Goal: Task Accomplishment & Management: Manage account settings

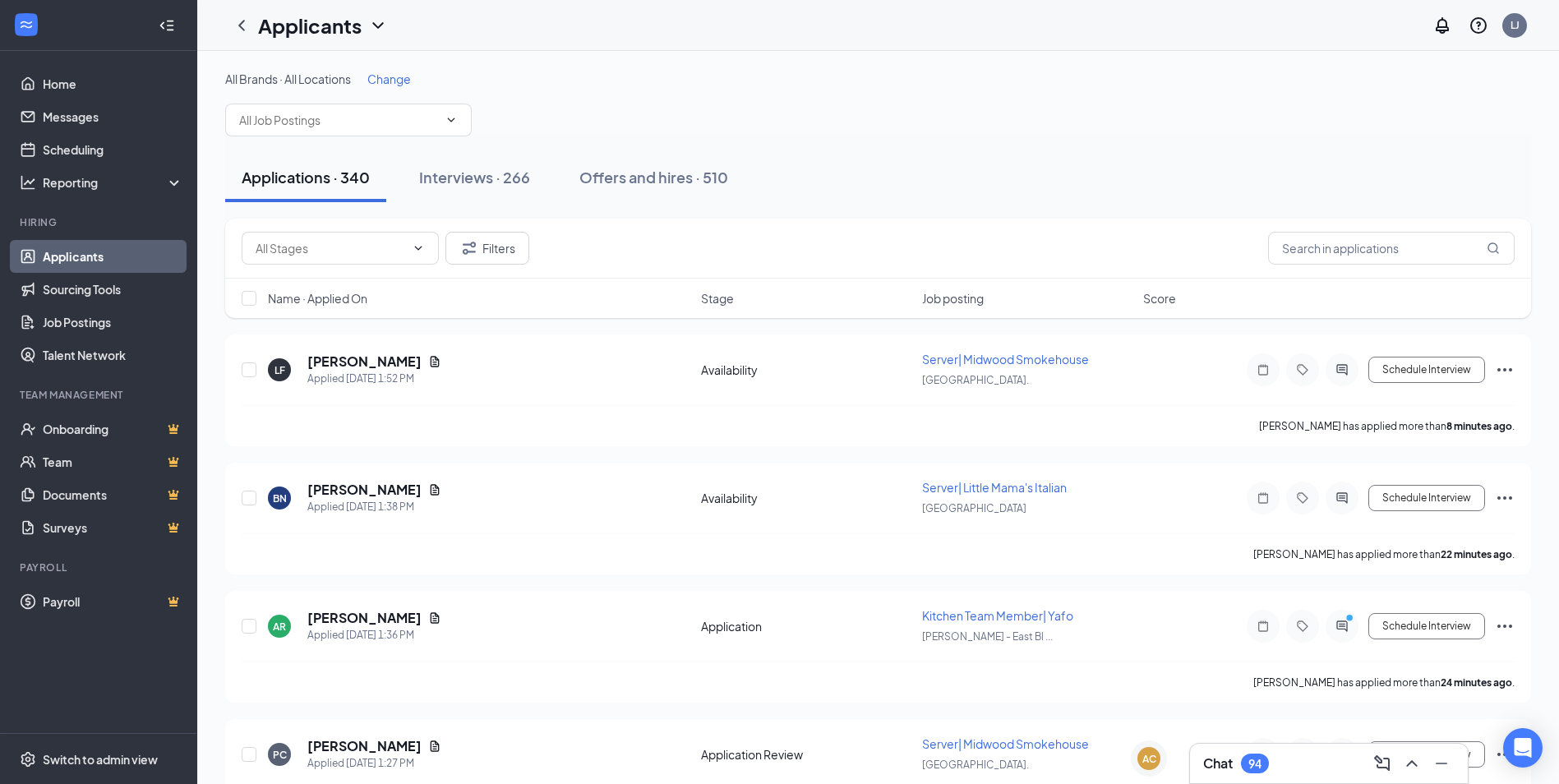
click at [1254, 759] on div "94" at bounding box center [1254, 764] width 13 height 14
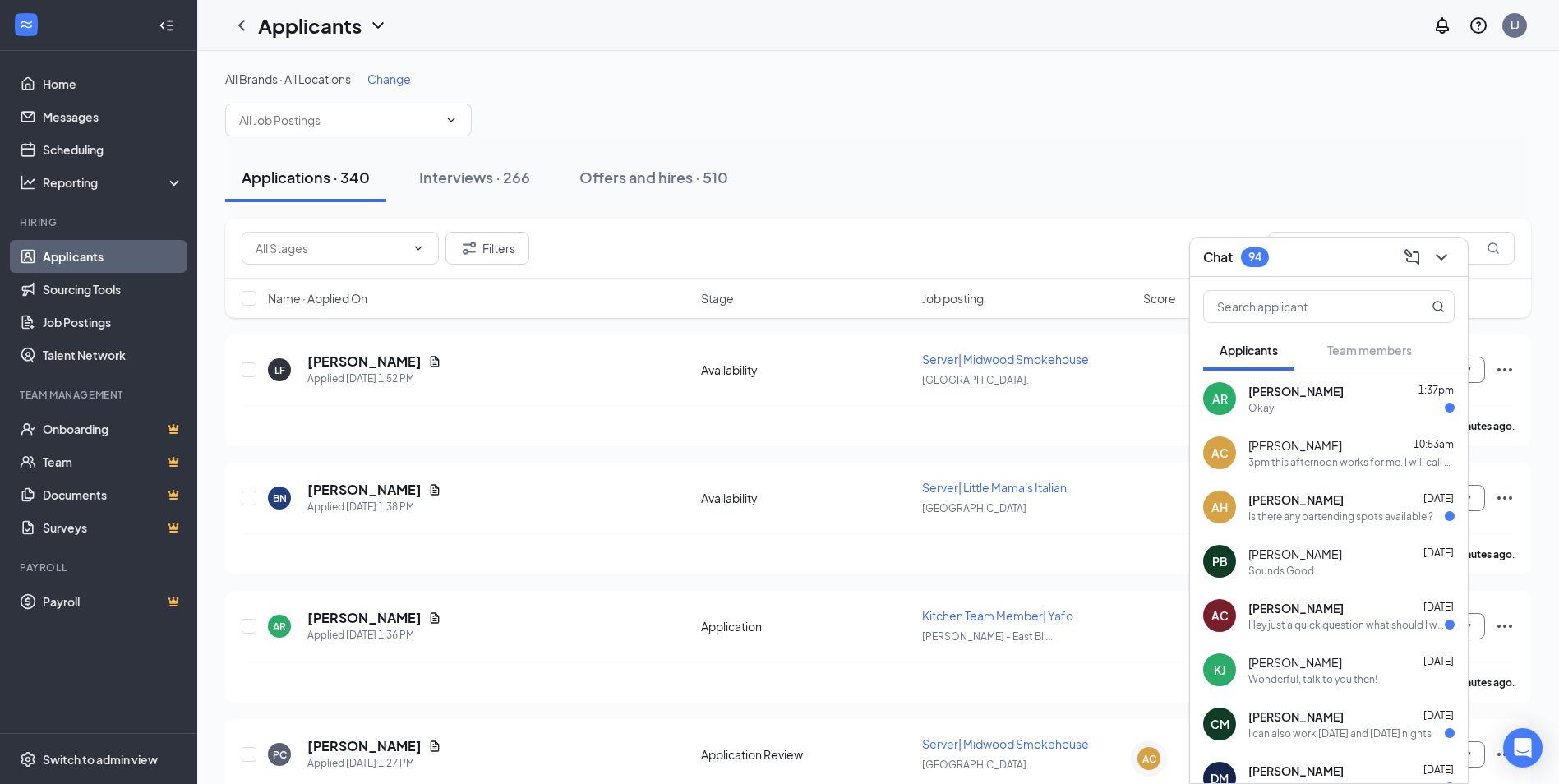
click at [1301, 476] on div "AC [PERSON_NAME] 10:53am 3pm this afternoon works for me. I will call you then!" at bounding box center [1329, 453] width 278 height 54
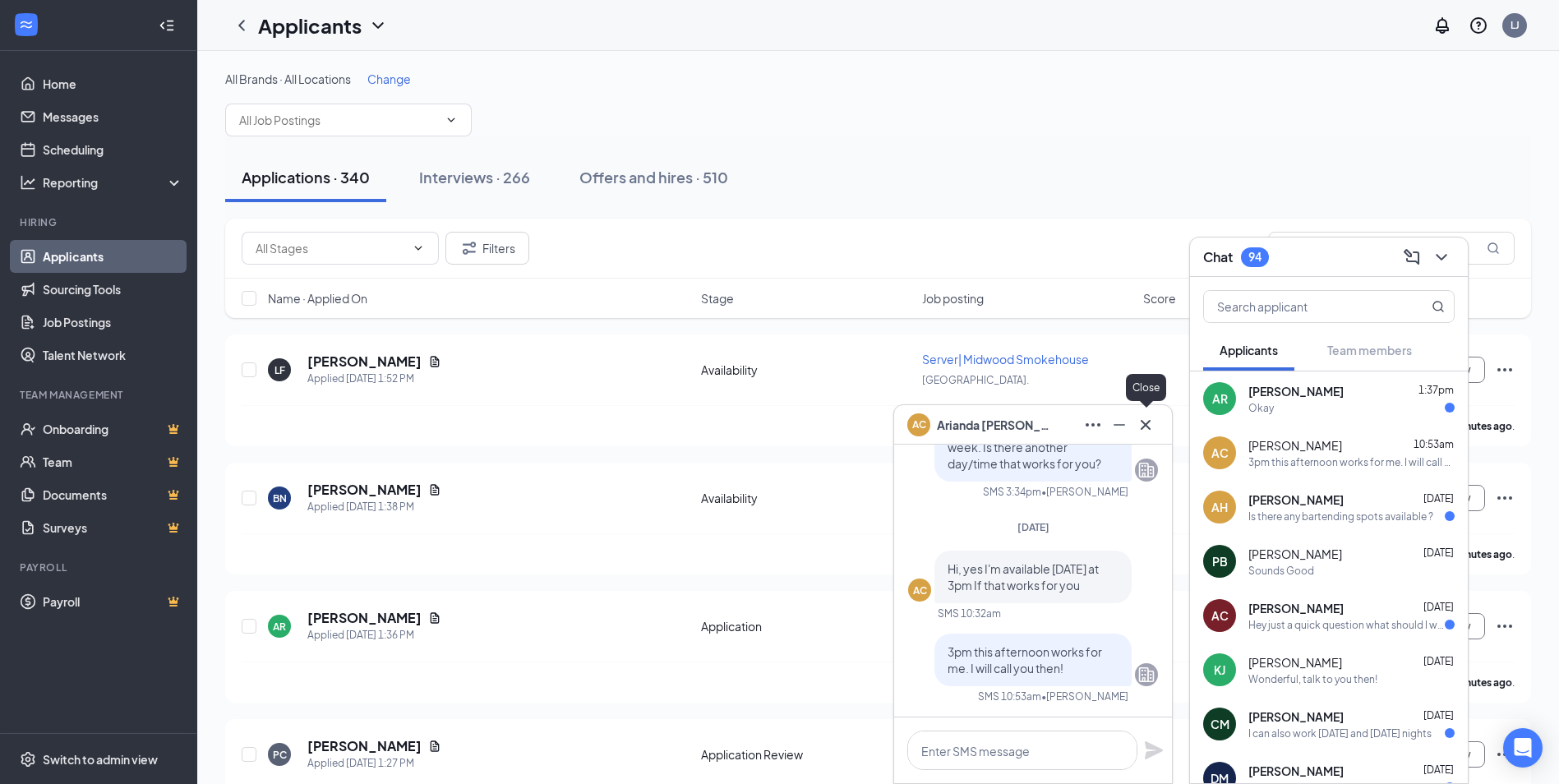
click at [1149, 431] on icon "Cross" at bounding box center [1145, 424] width 20 height 20
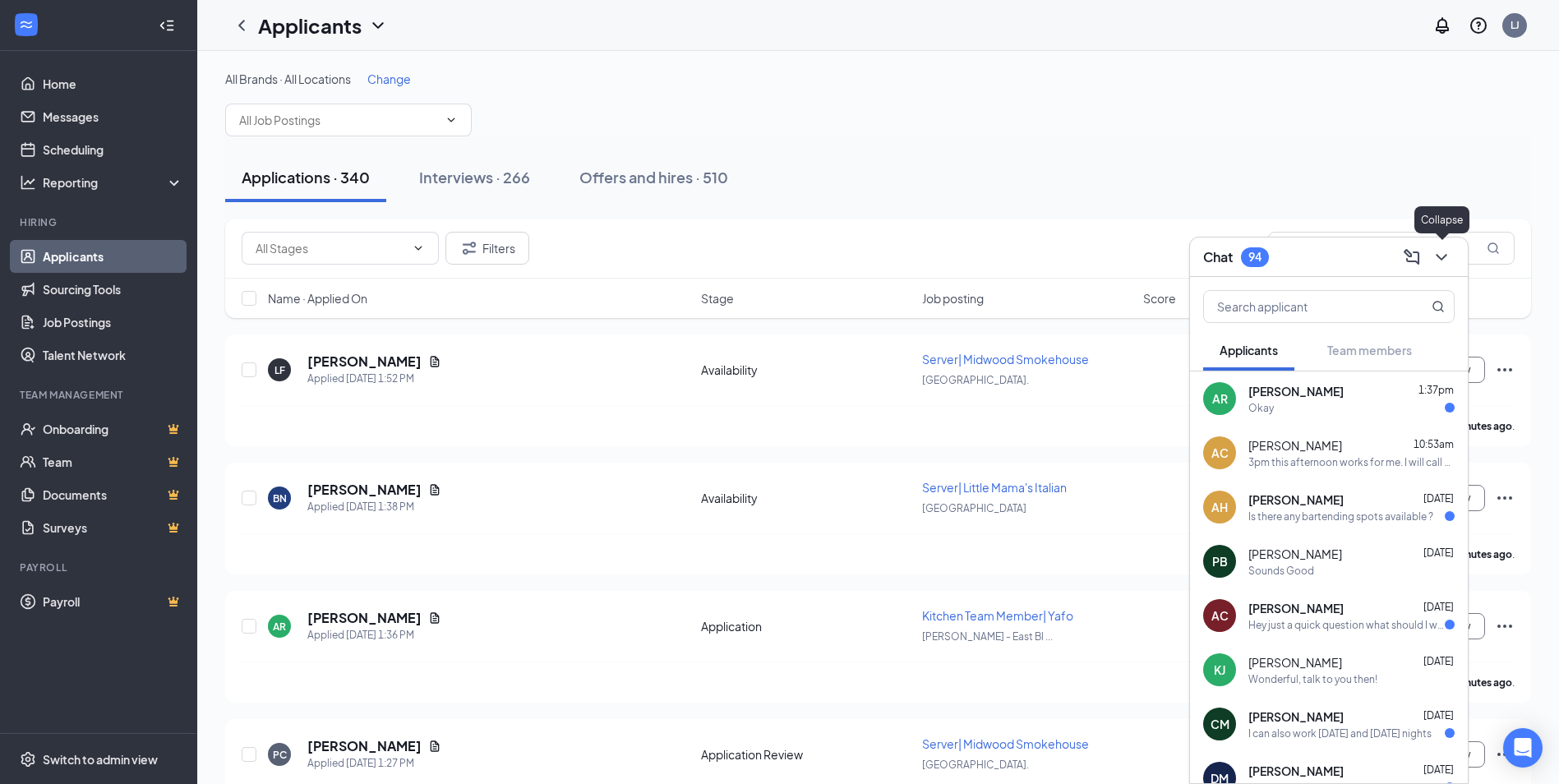
click at [1444, 265] on icon "ChevronDown" at bounding box center [1441, 257] width 20 height 20
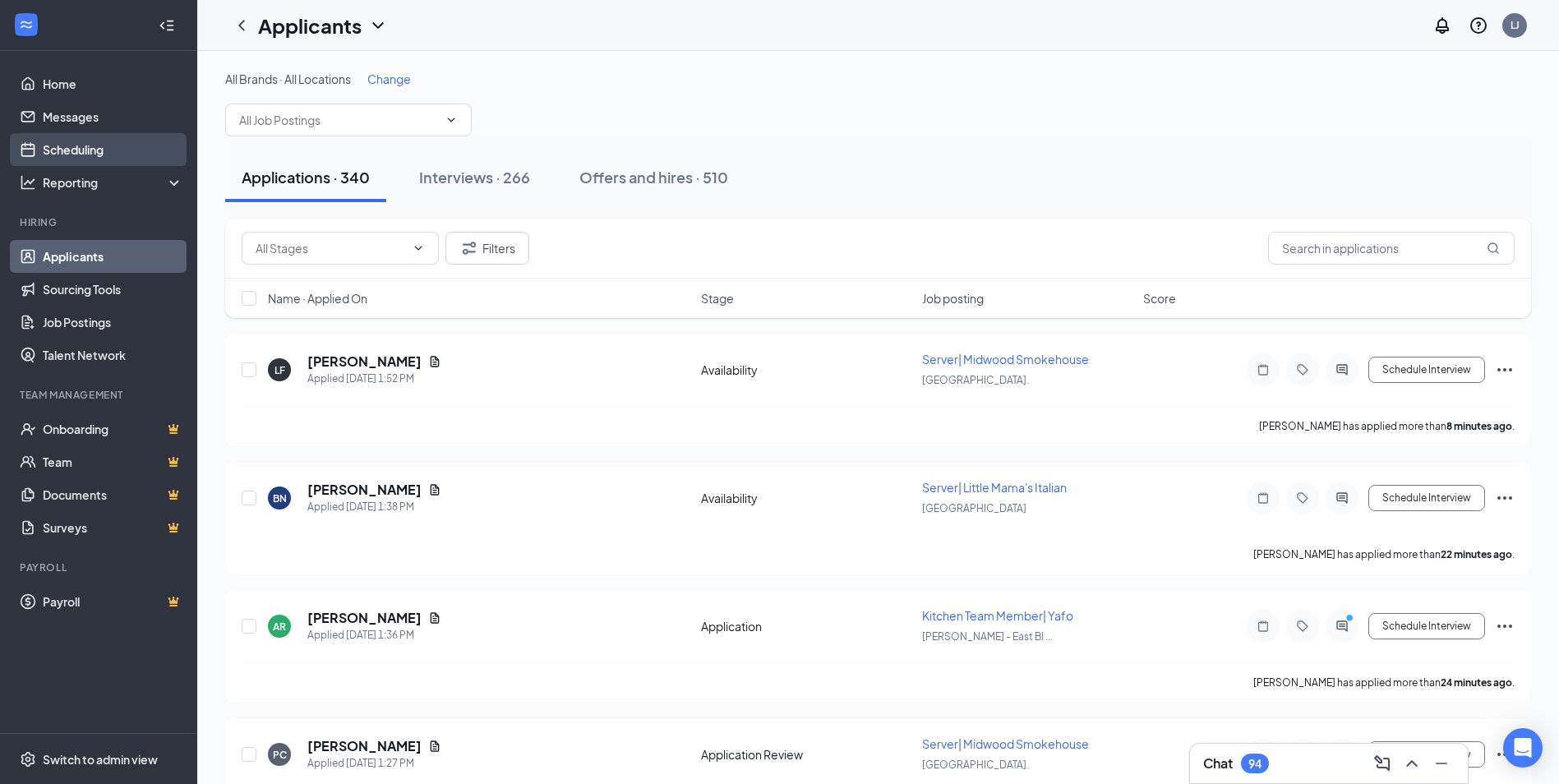
click at [63, 147] on link "Scheduling" at bounding box center [112, 149] width 140 height 33
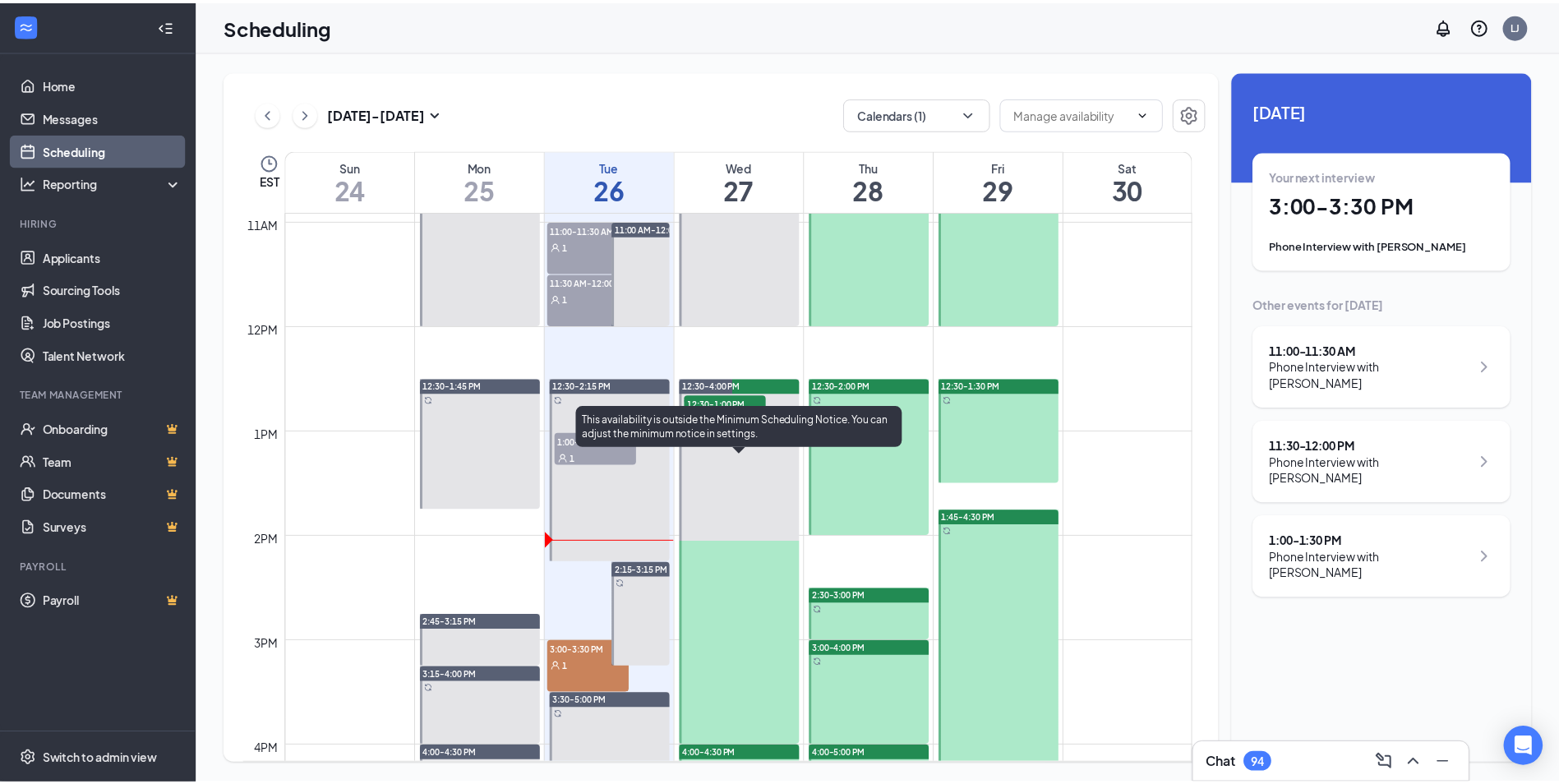
scroll to position [1383, 0]
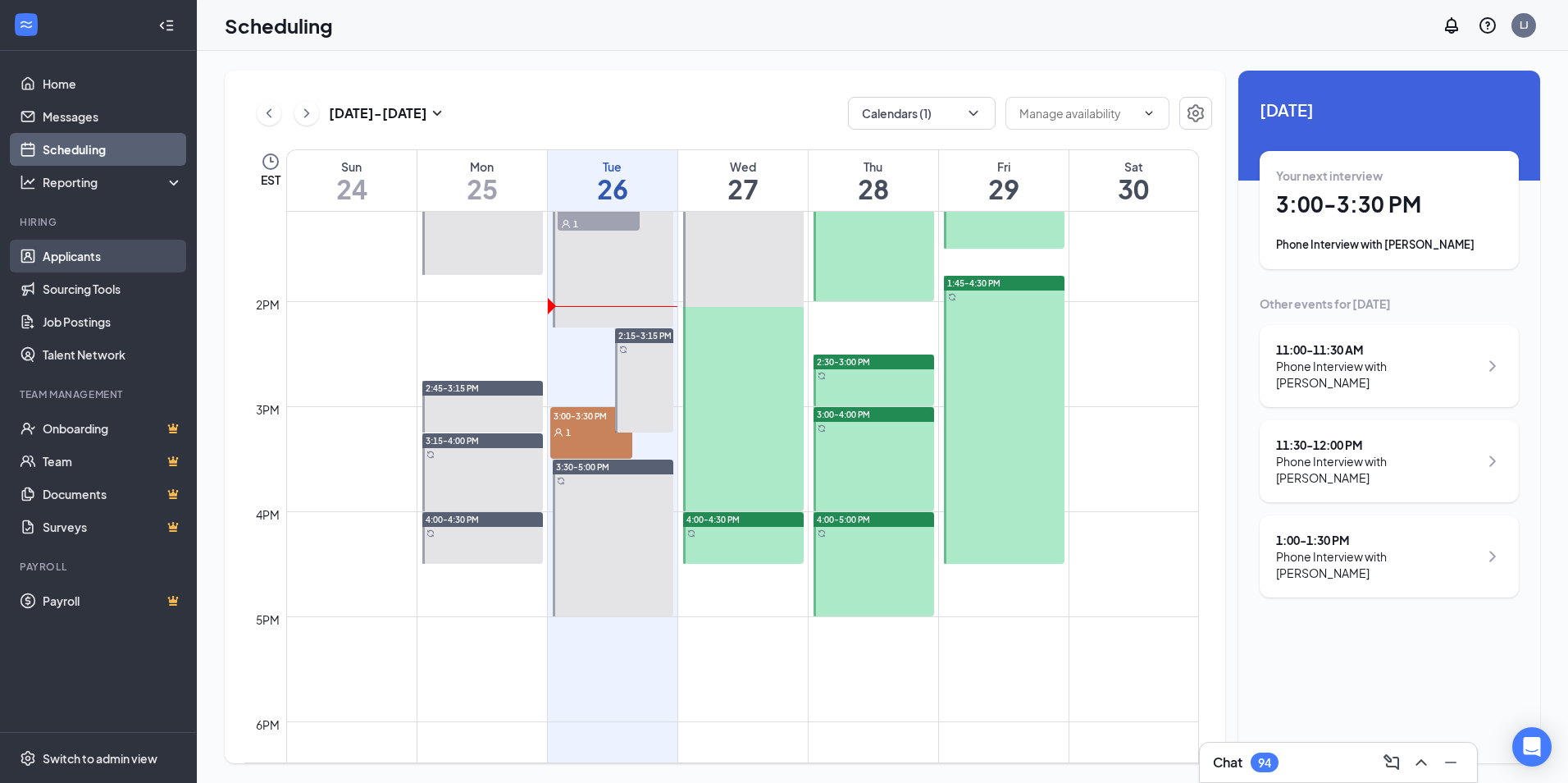
click at [75, 250] on link "Applicants" at bounding box center [112, 255] width 140 height 33
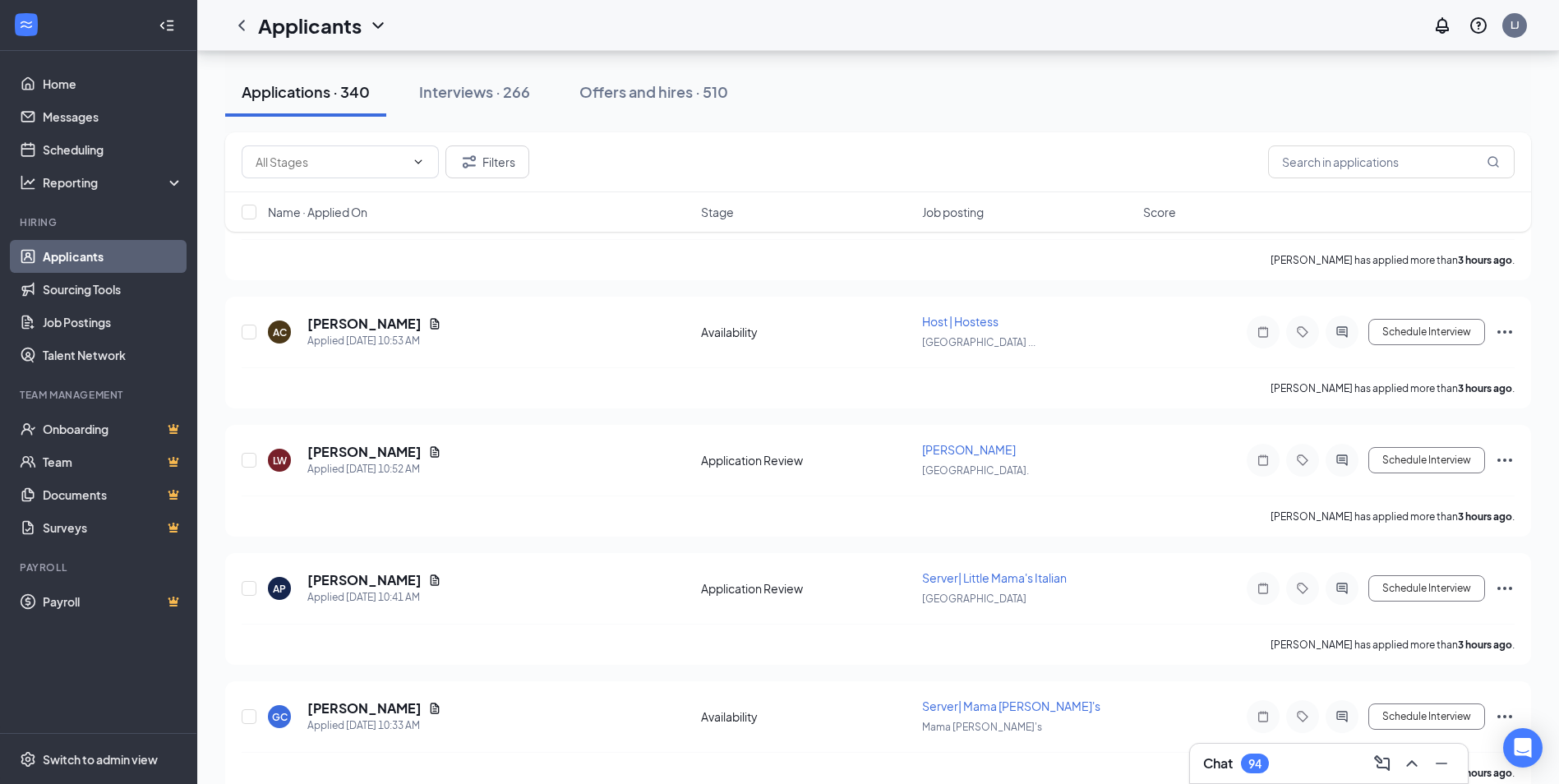
scroll to position [2479, 0]
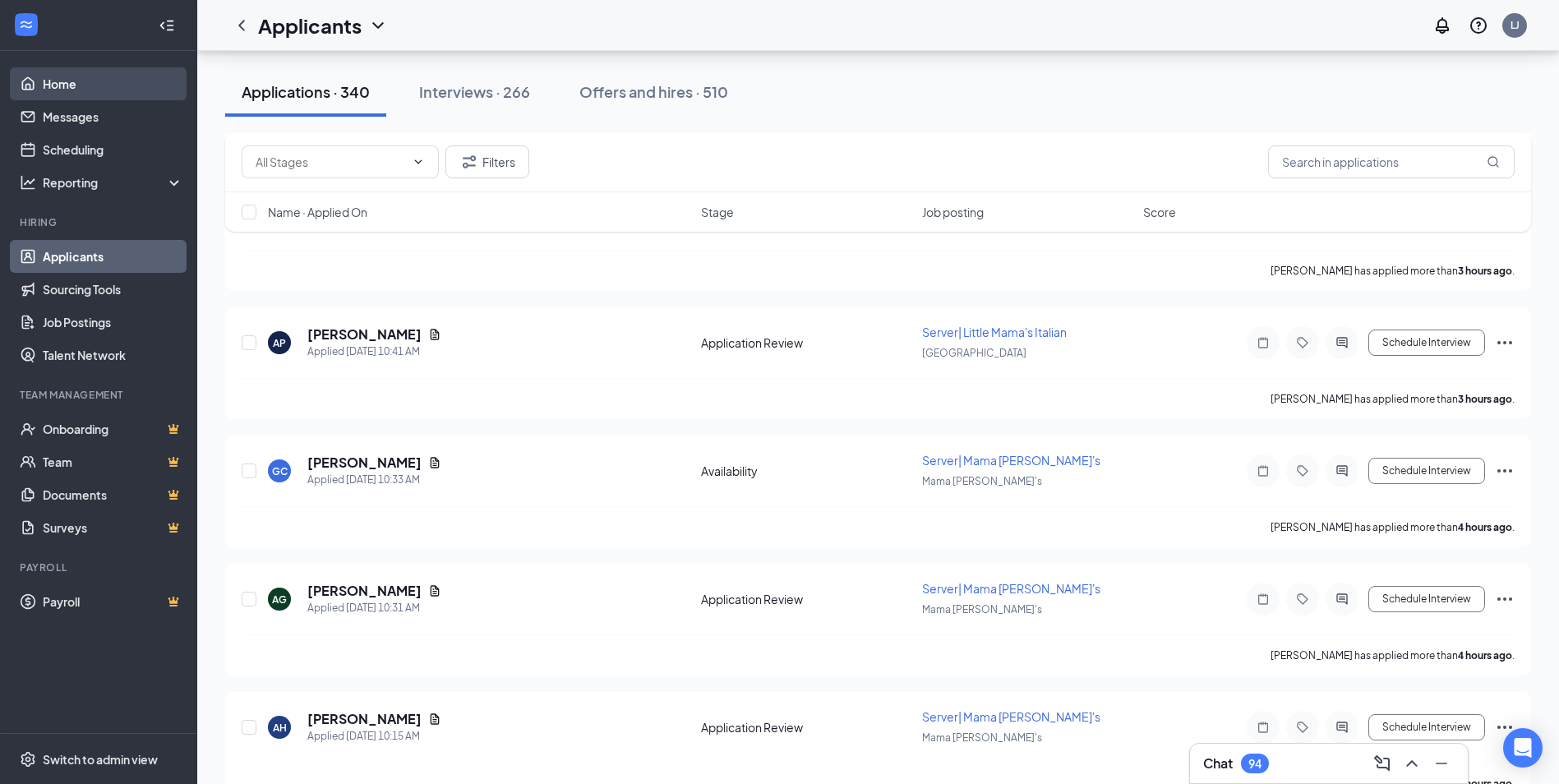
drag, startPoint x: 65, startPoint y: 76, endPoint x: 77, endPoint y: 91, distance: 19.2
click at [65, 76] on link "Home" at bounding box center [112, 83] width 140 height 33
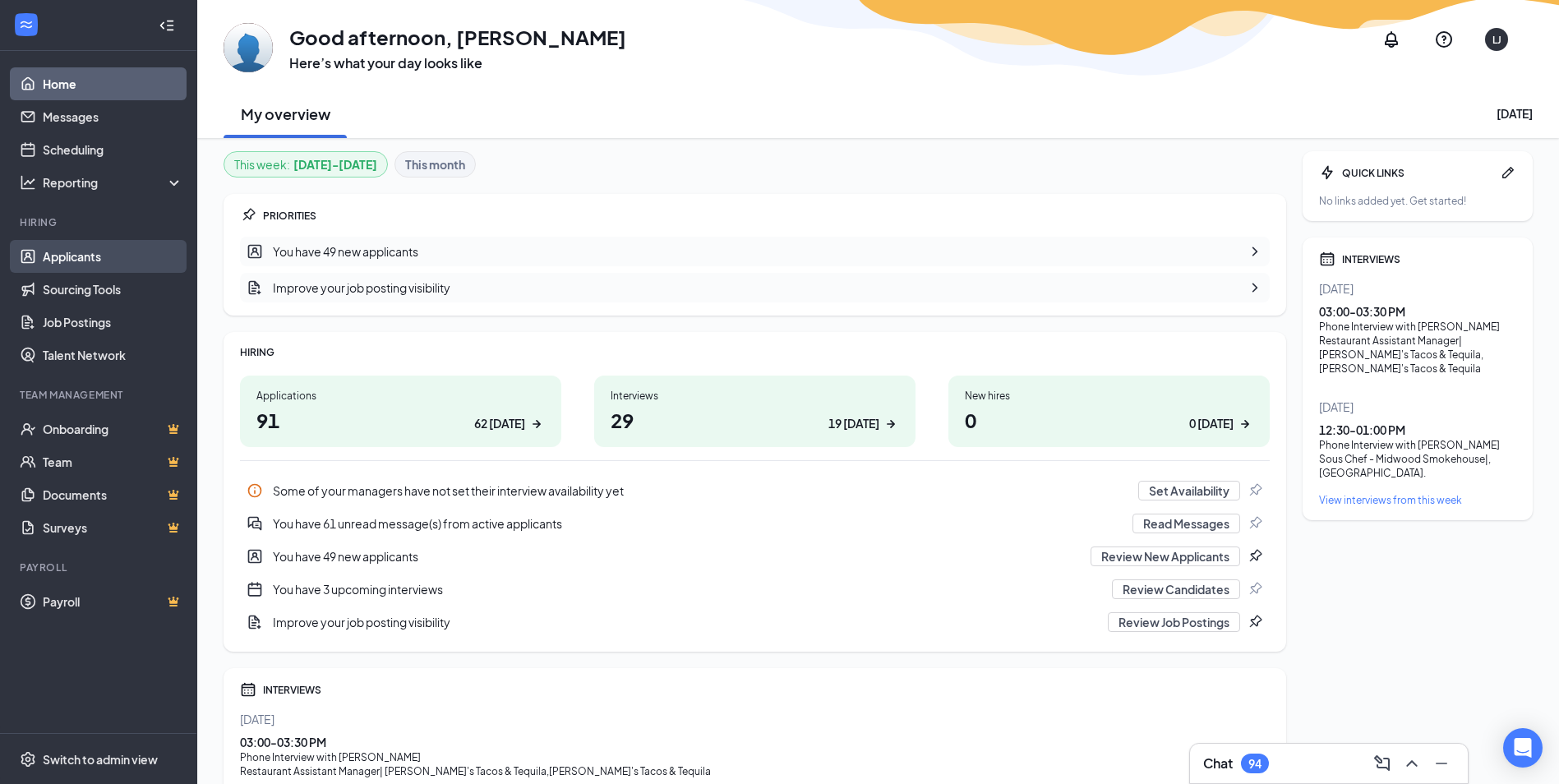
click at [86, 253] on link "Applicants" at bounding box center [112, 256] width 140 height 33
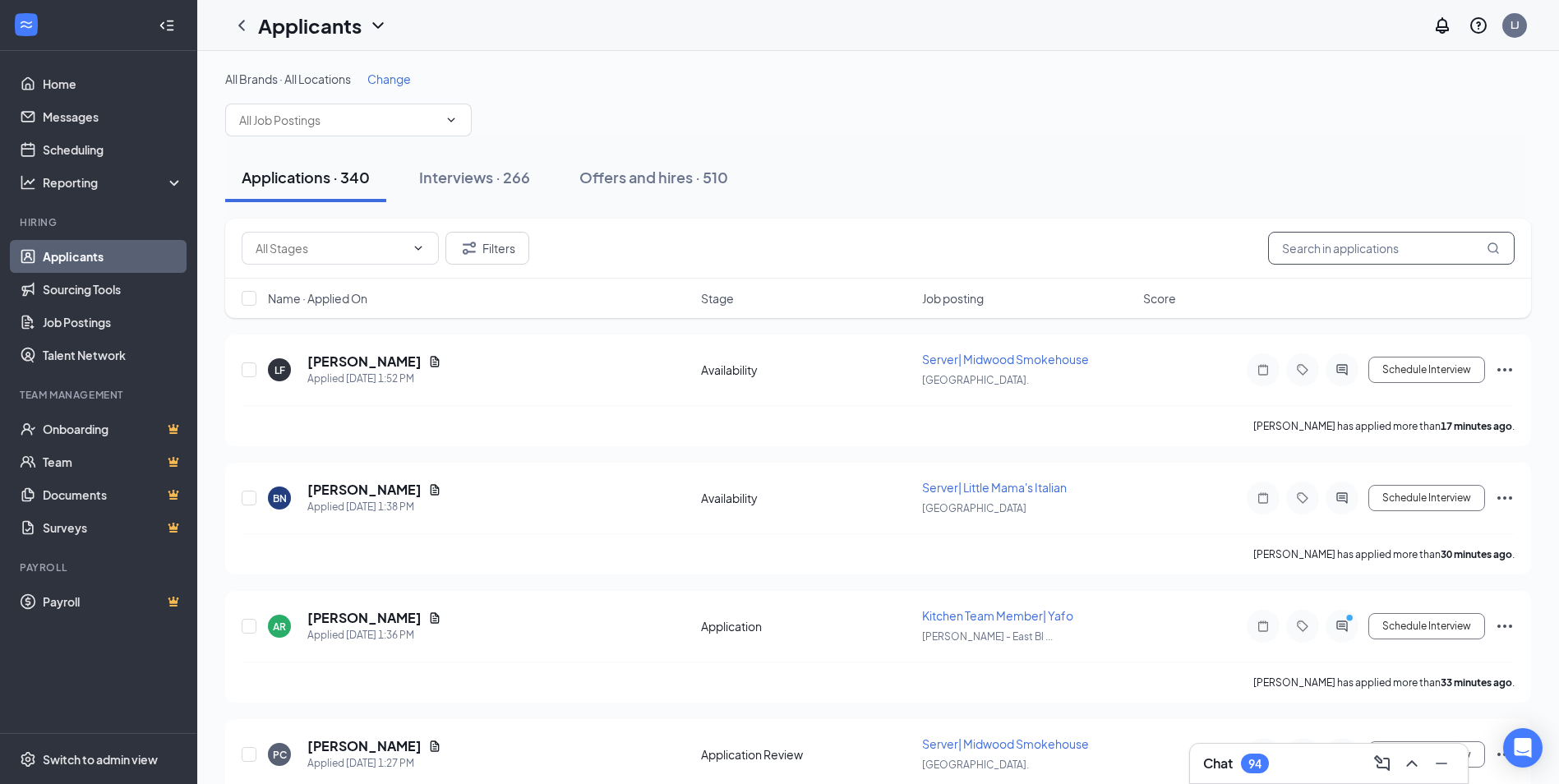
click at [1309, 257] on input "text" at bounding box center [1391, 248] width 246 height 33
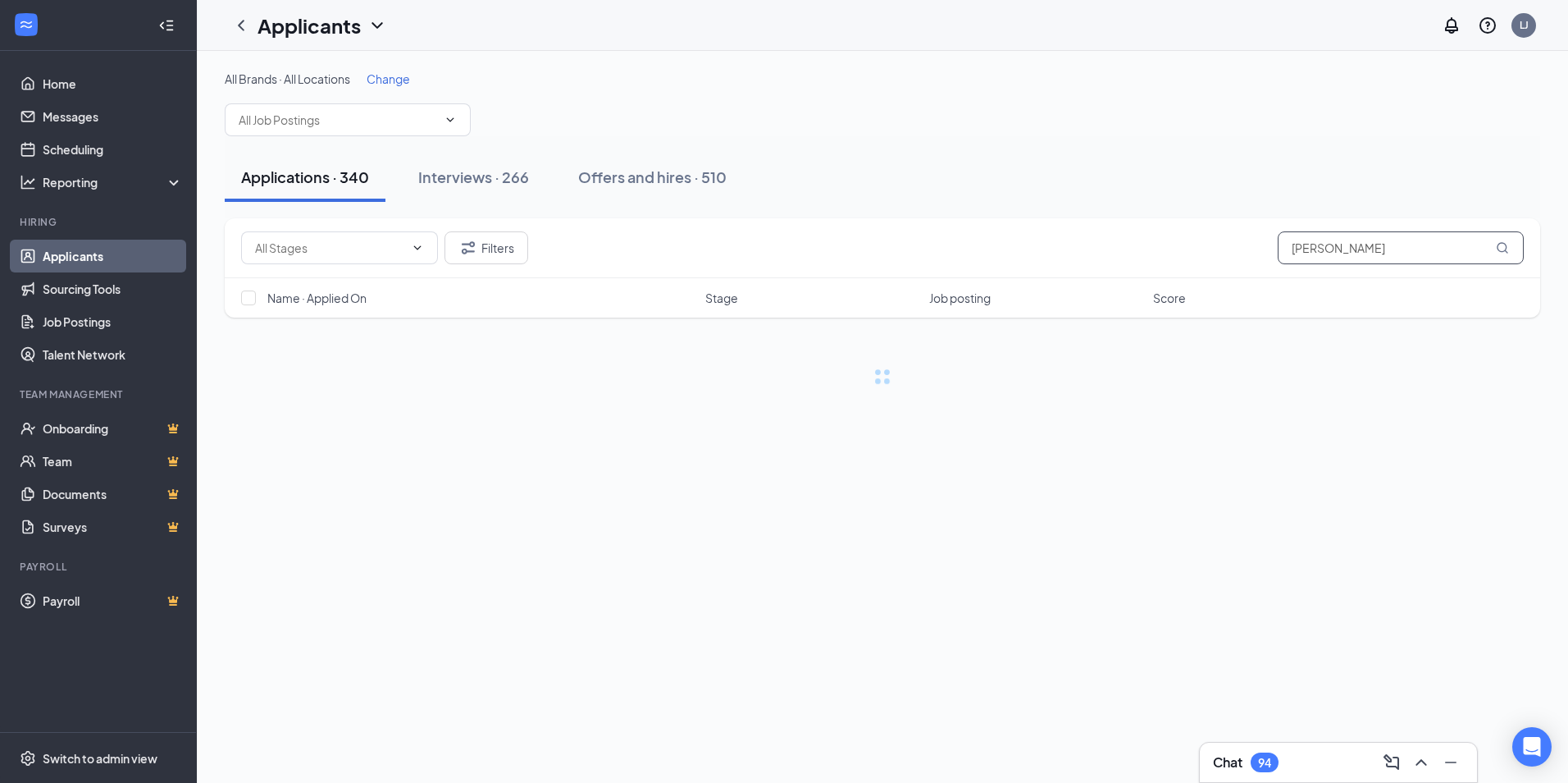
type input "[PERSON_NAME]"
click at [538, 182] on div "Interviews · 1 / 266" at bounding box center [505, 176] width 129 height 20
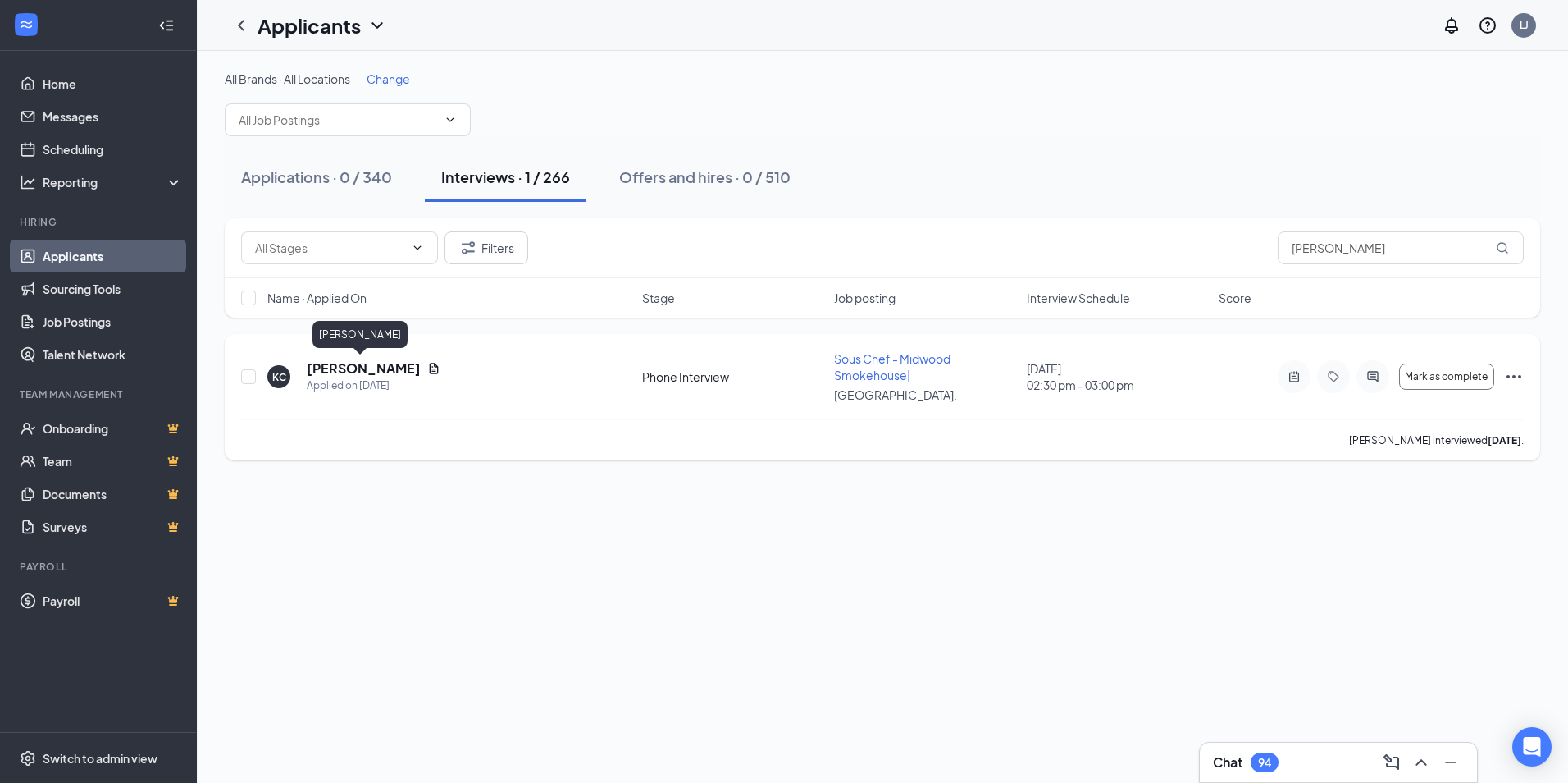
click at [338, 365] on h5 "[PERSON_NAME]" at bounding box center [364, 368] width 114 height 18
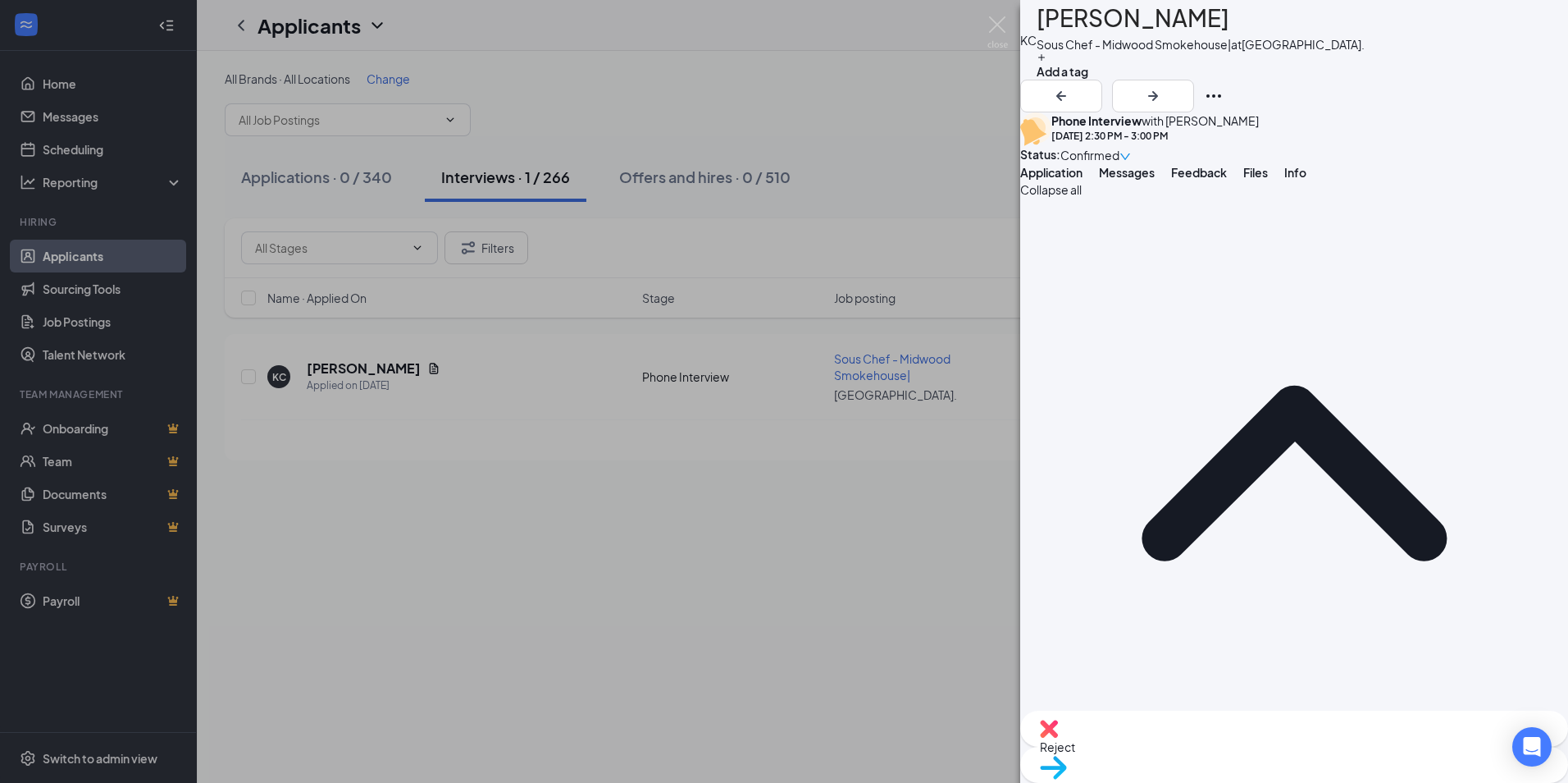
click at [1268, 180] on span "Files" at bounding box center [1255, 171] width 25 height 14
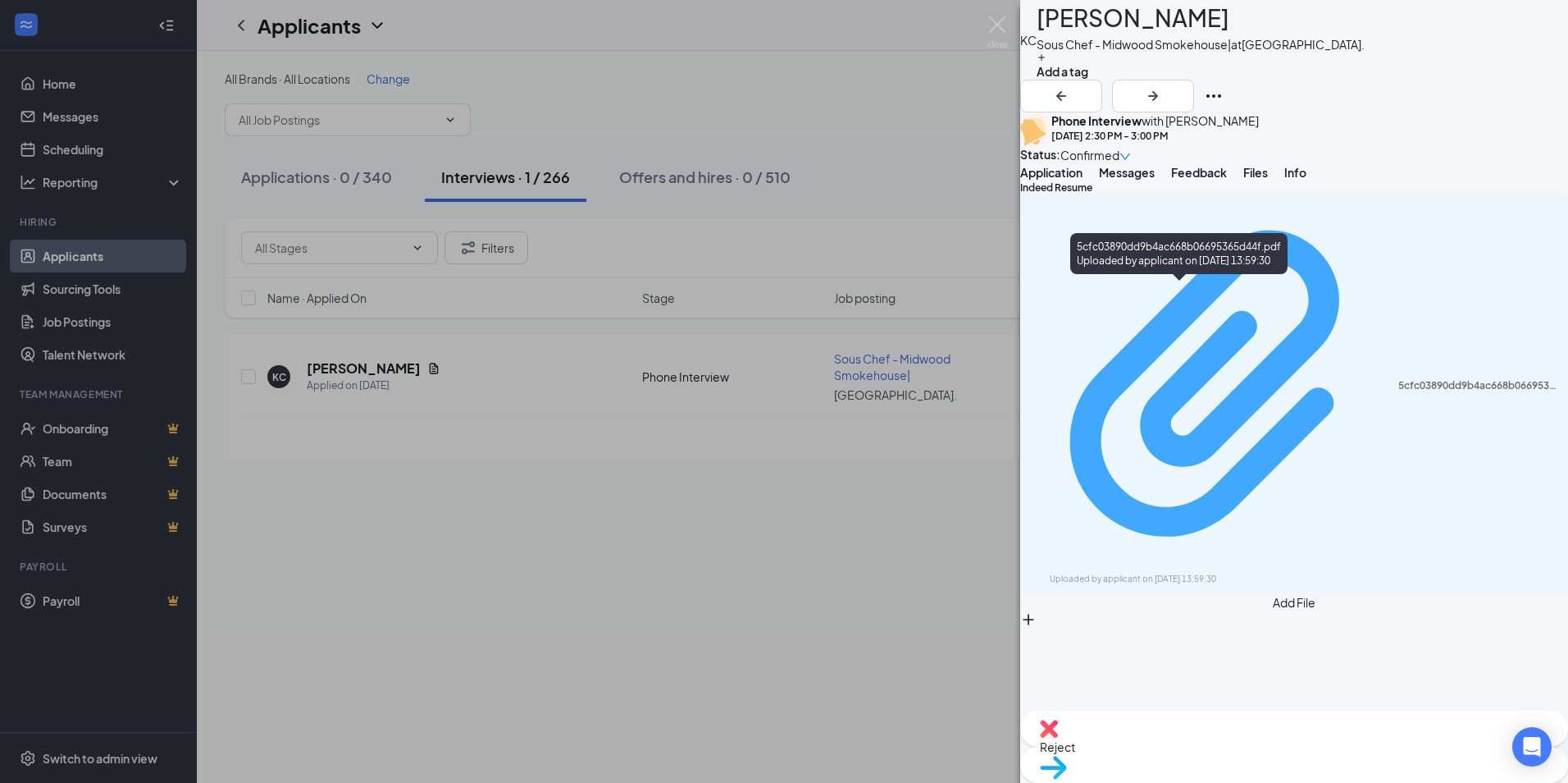
click at [1398, 379] on div "5cfc03890dd9b4ac668b06695365d44f.pdf" at bounding box center [1478, 385] width 160 height 13
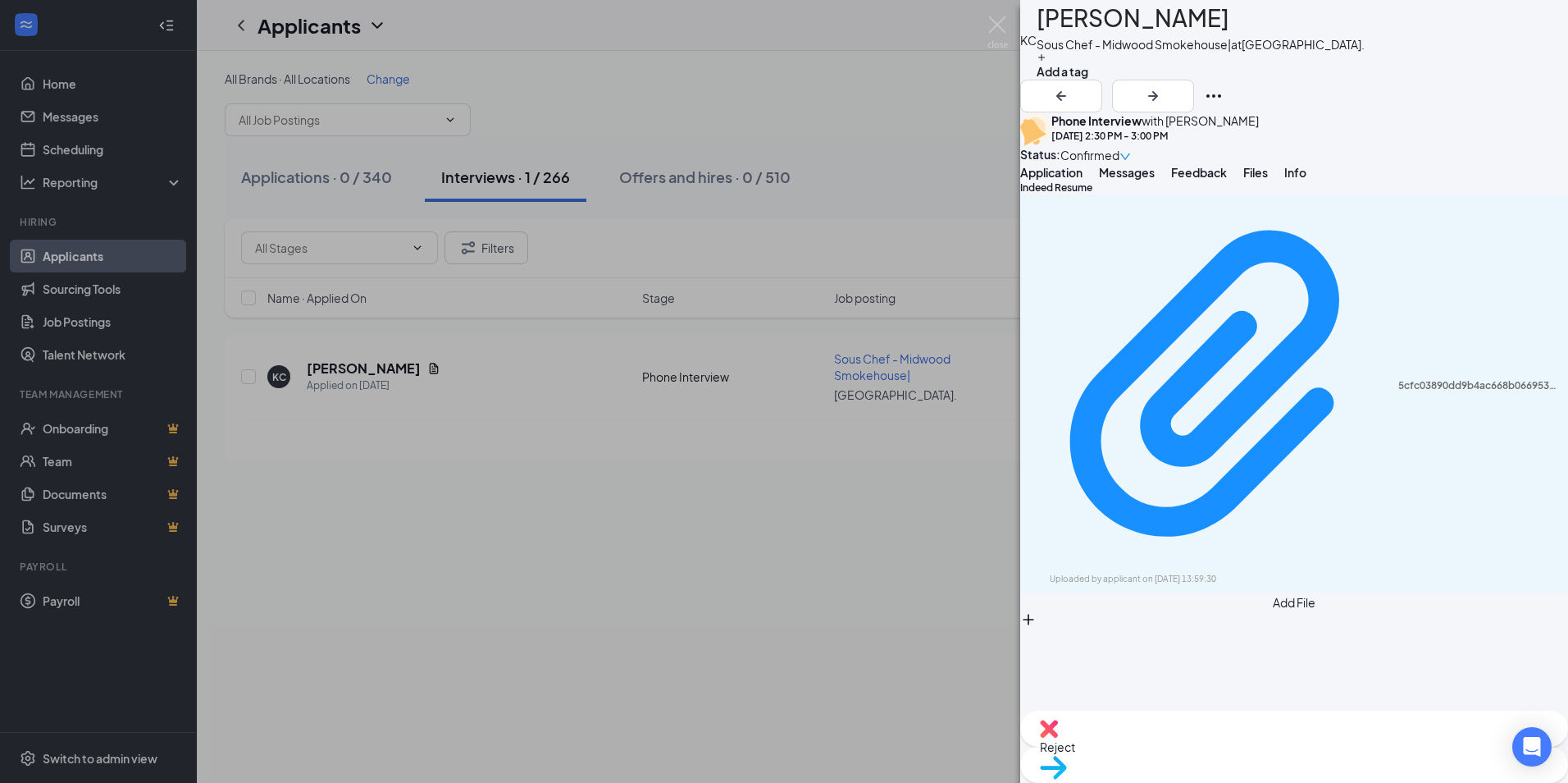
click at [1227, 180] on span "Feedback" at bounding box center [1199, 171] width 56 height 14
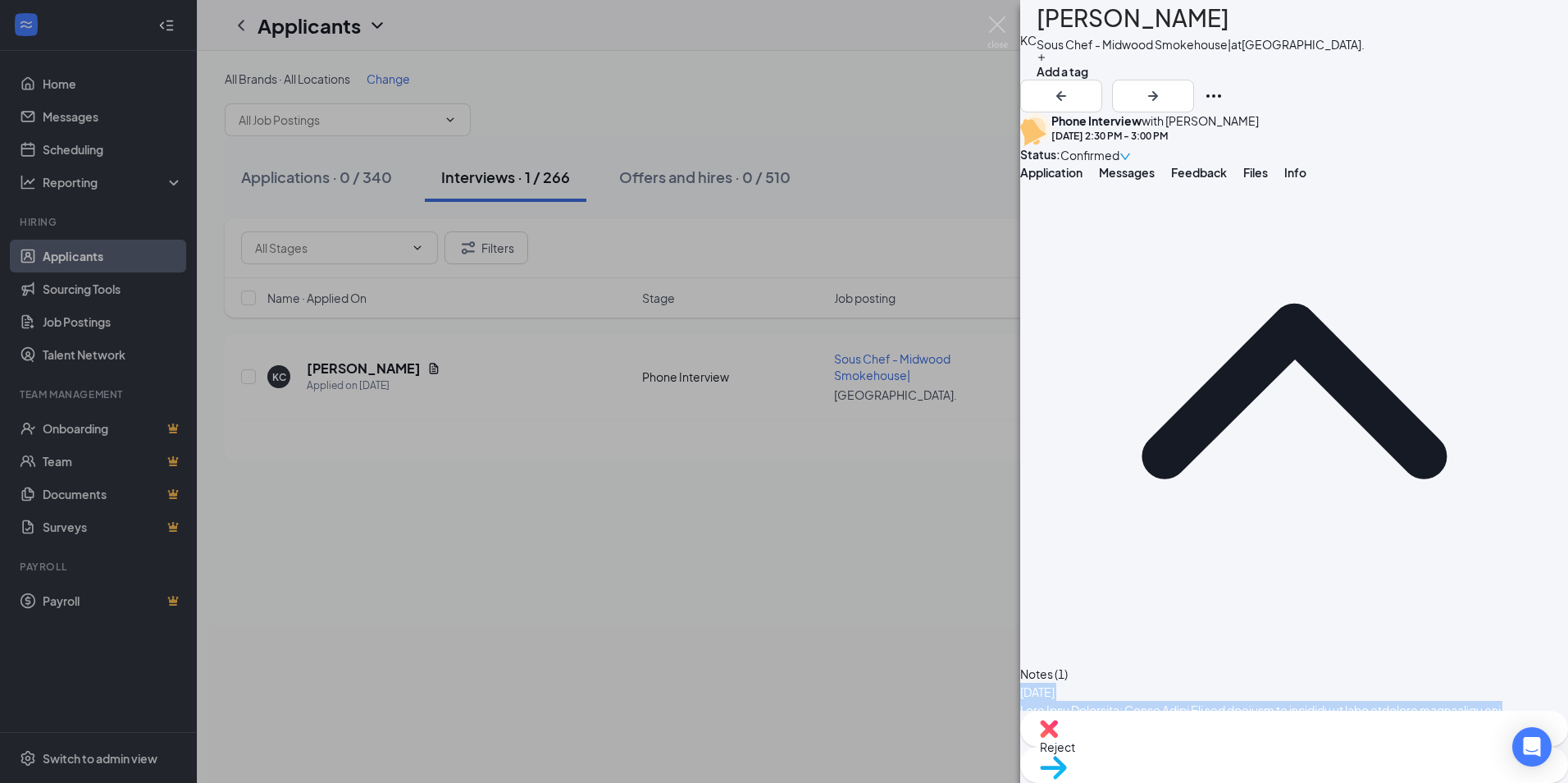
scroll to position [95, 0]
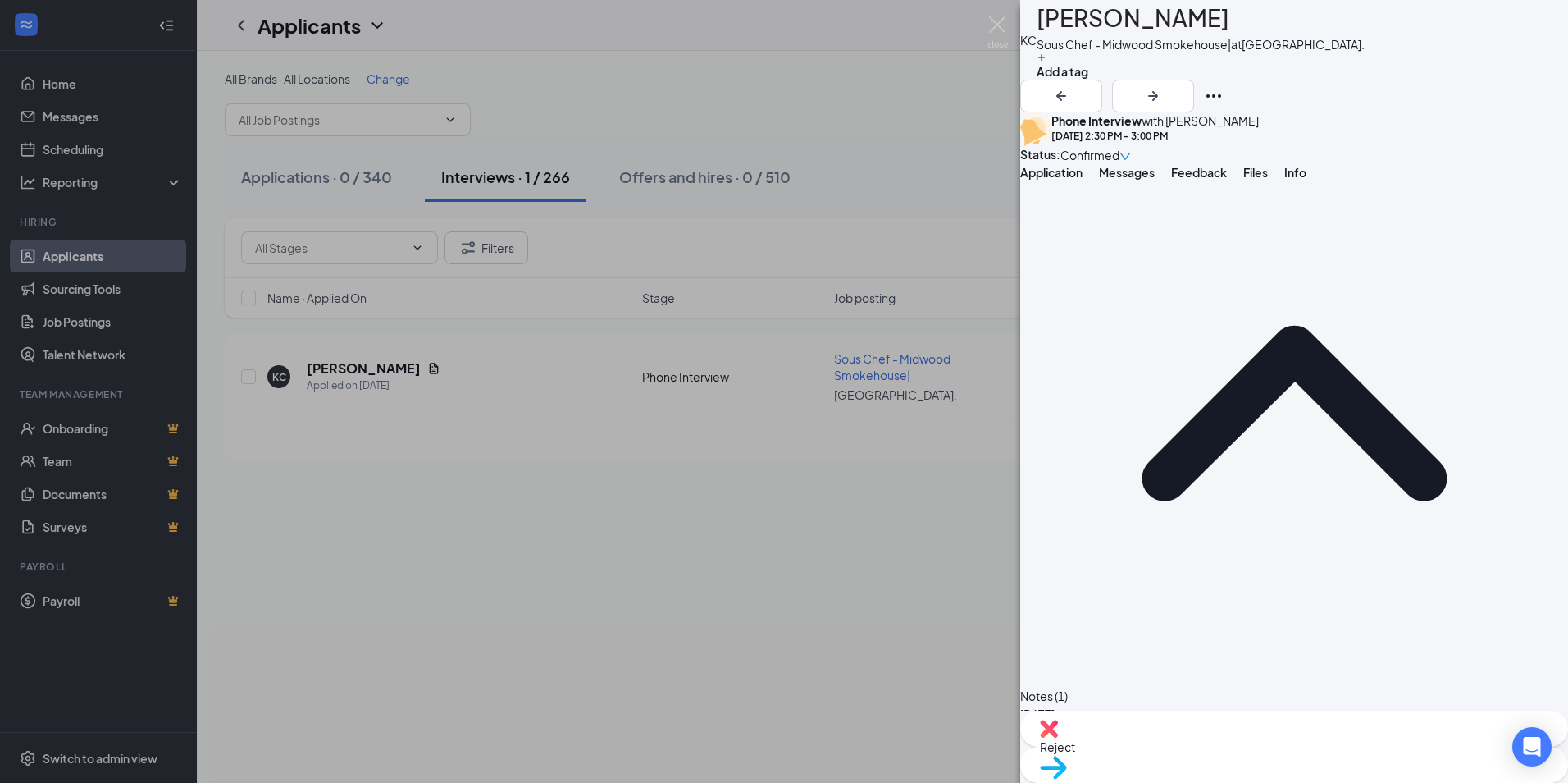
drag, startPoint x: 1350, startPoint y: 633, endPoint x: 1068, endPoint y: 303, distance: 434.1
drag, startPoint x: 1068, startPoint y: 303, endPoint x: 1131, endPoint y: 337, distance: 71.6
copy div "Lore Ipsu Dolorsita: Conse Adipi Eli sed doeiusm te incididu ut labo etdolore m…"
click at [992, 19] on img at bounding box center [998, 32] width 20 height 32
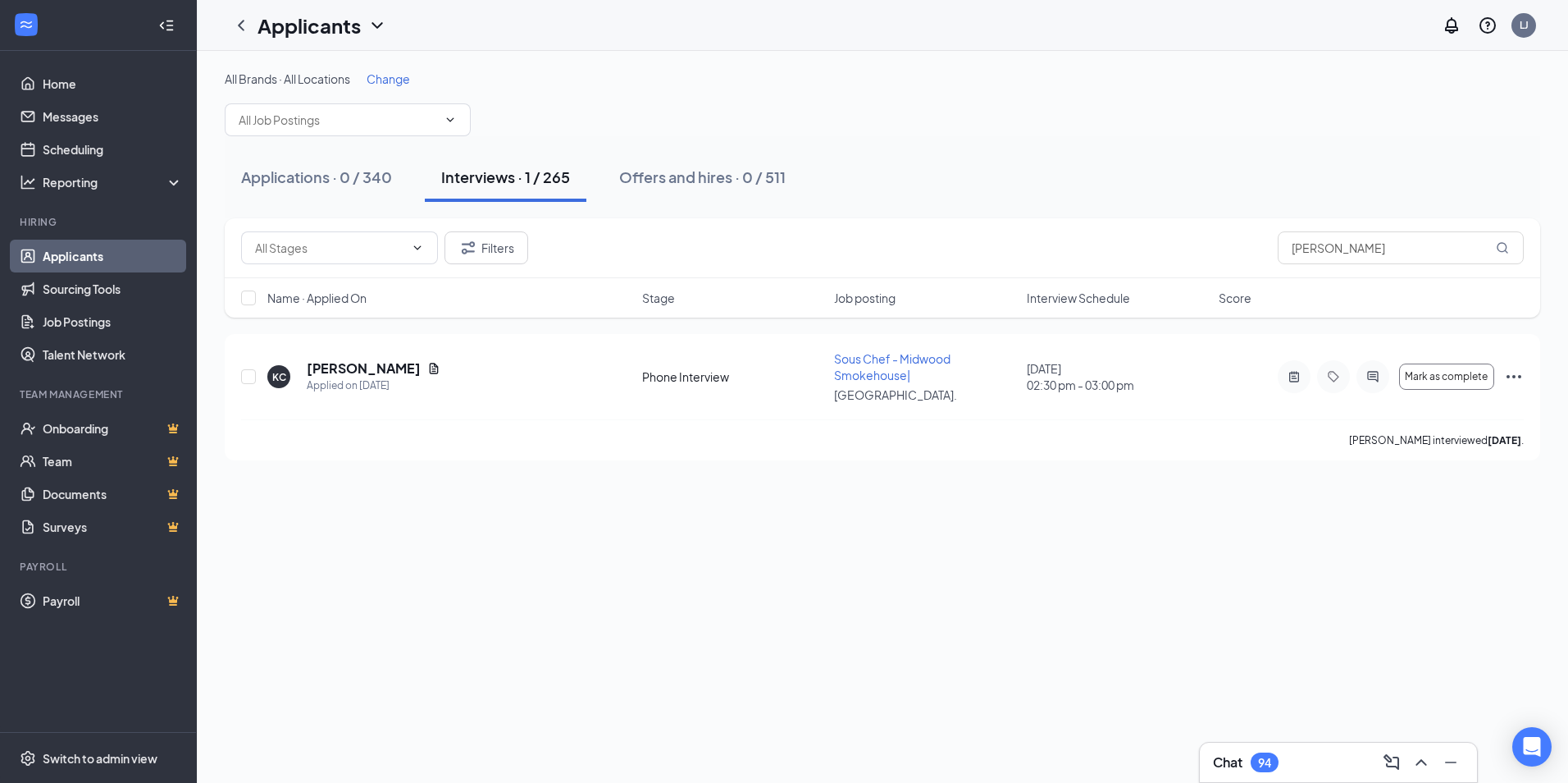
click at [1325, 767] on div "Chat 94" at bounding box center [1339, 762] width 251 height 26
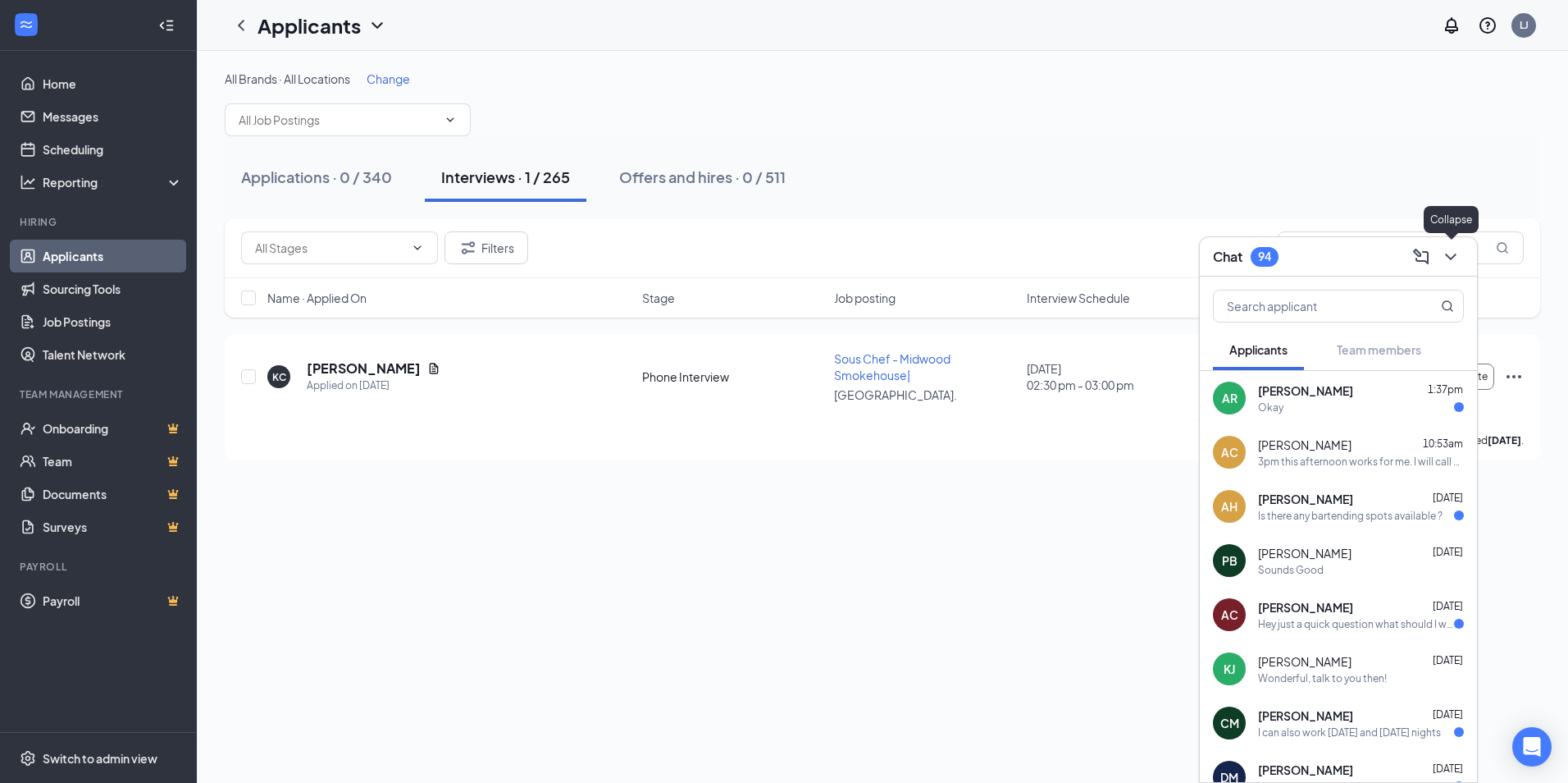
click at [1459, 272] on div "Chat 94" at bounding box center [1338, 257] width 277 height 39
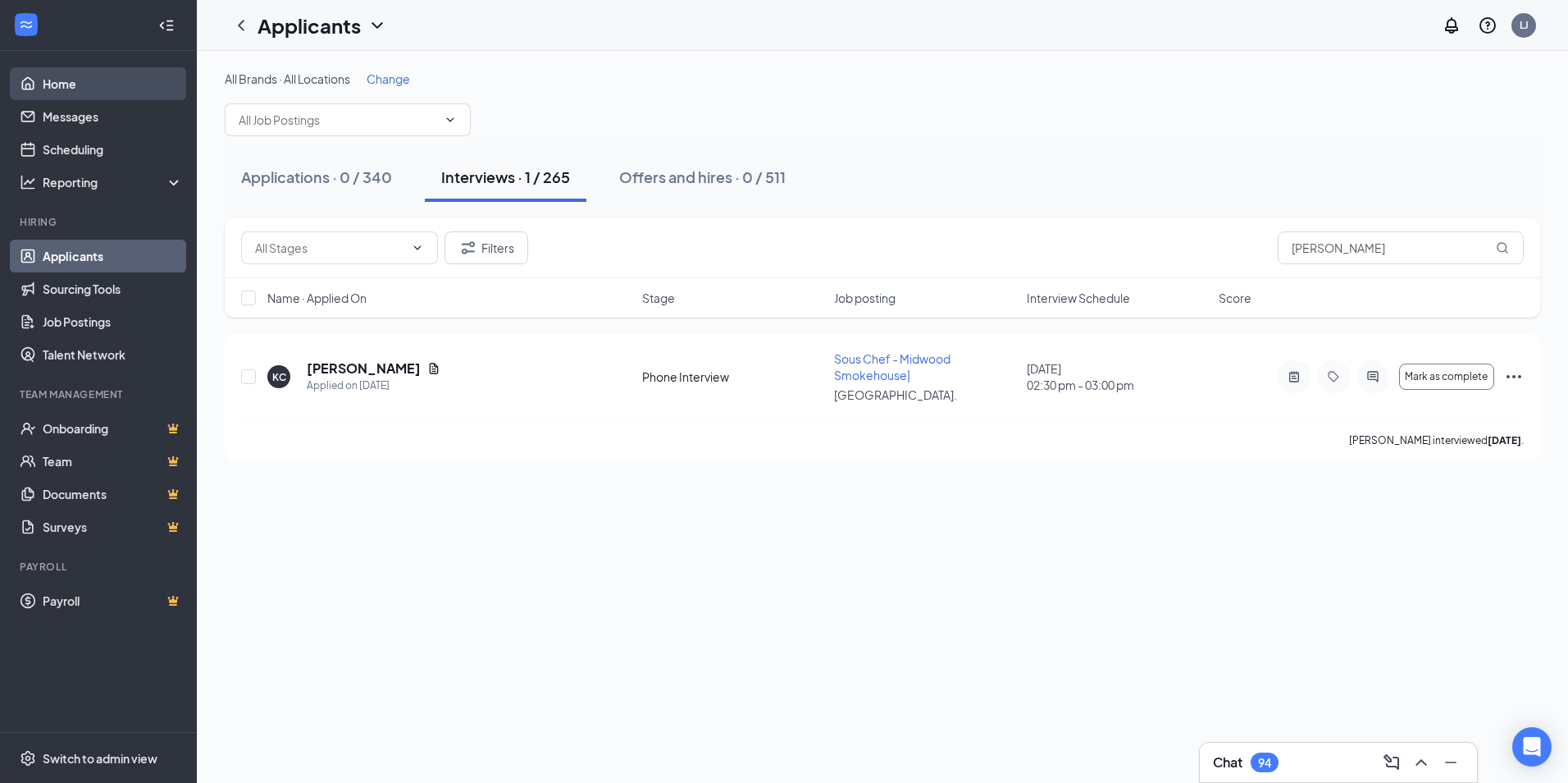
click at [61, 77] on link "Home" at bounding box center [112, 83] width 140 height 33
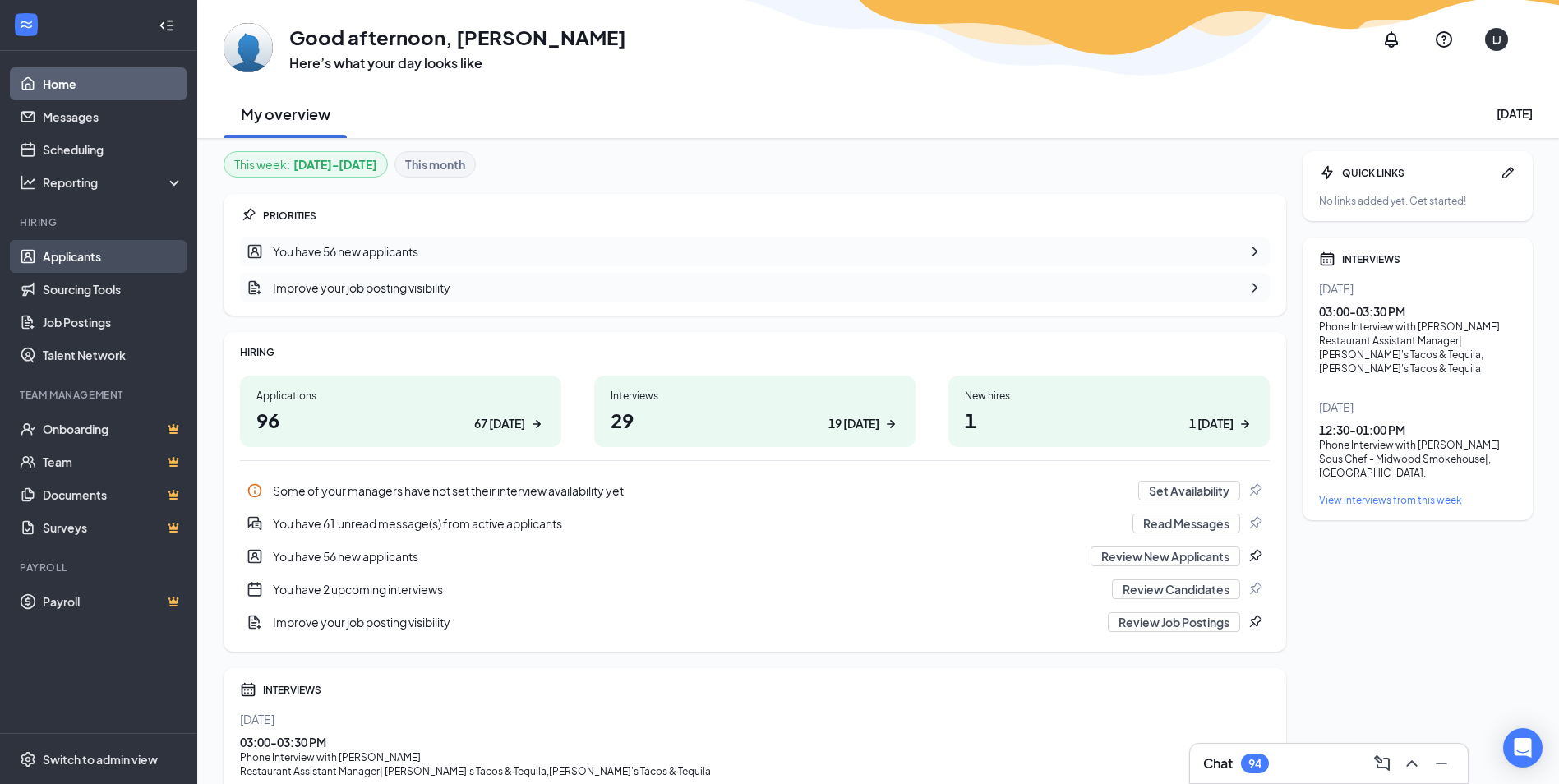
click at [108, 260] on link "Applicants" at bounding box center [112, 256] width 140 height 33
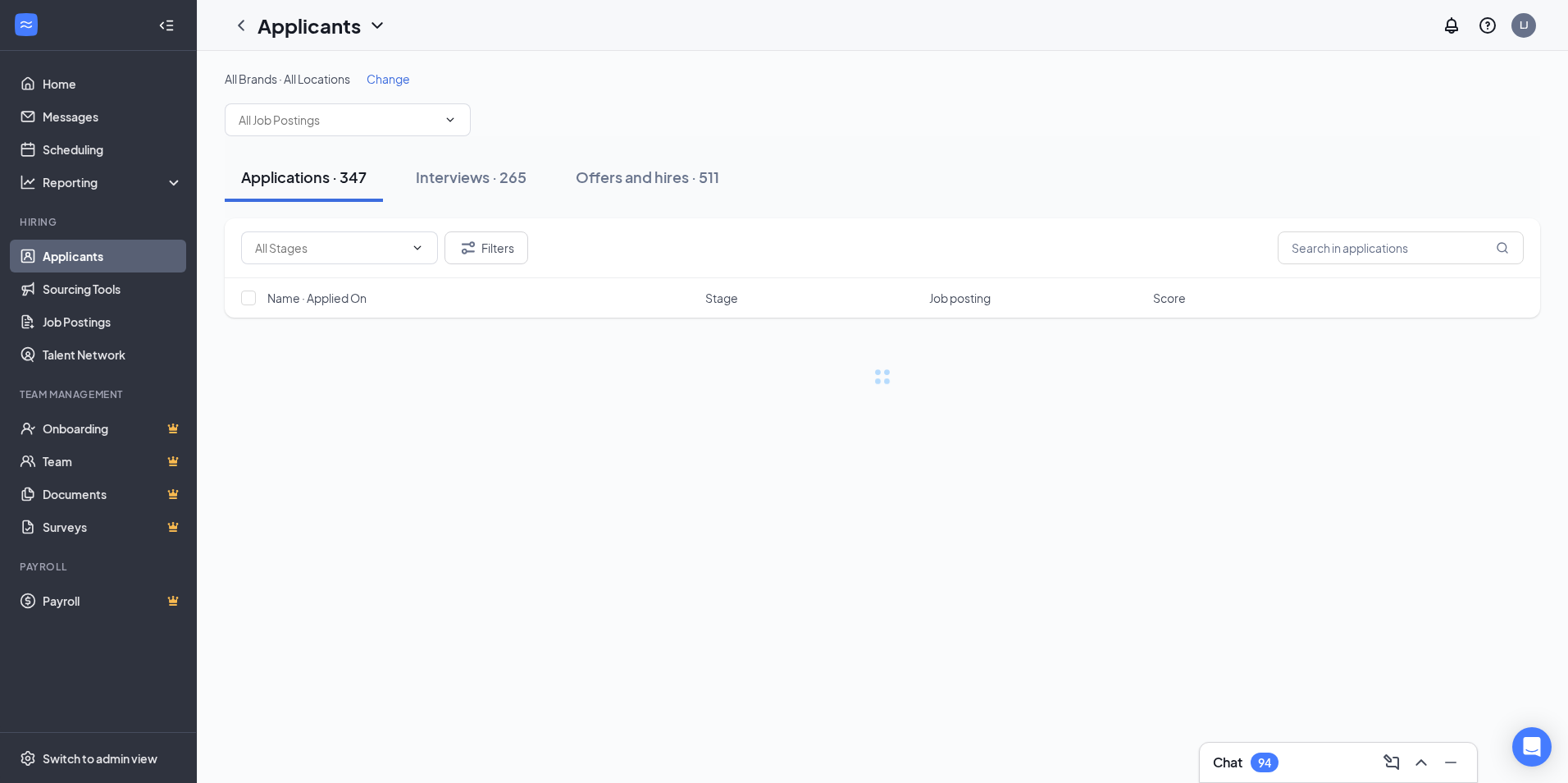
click at [1288, 757] on div "Chat 94" at bounding box center [1339, 762] width 251 height 26
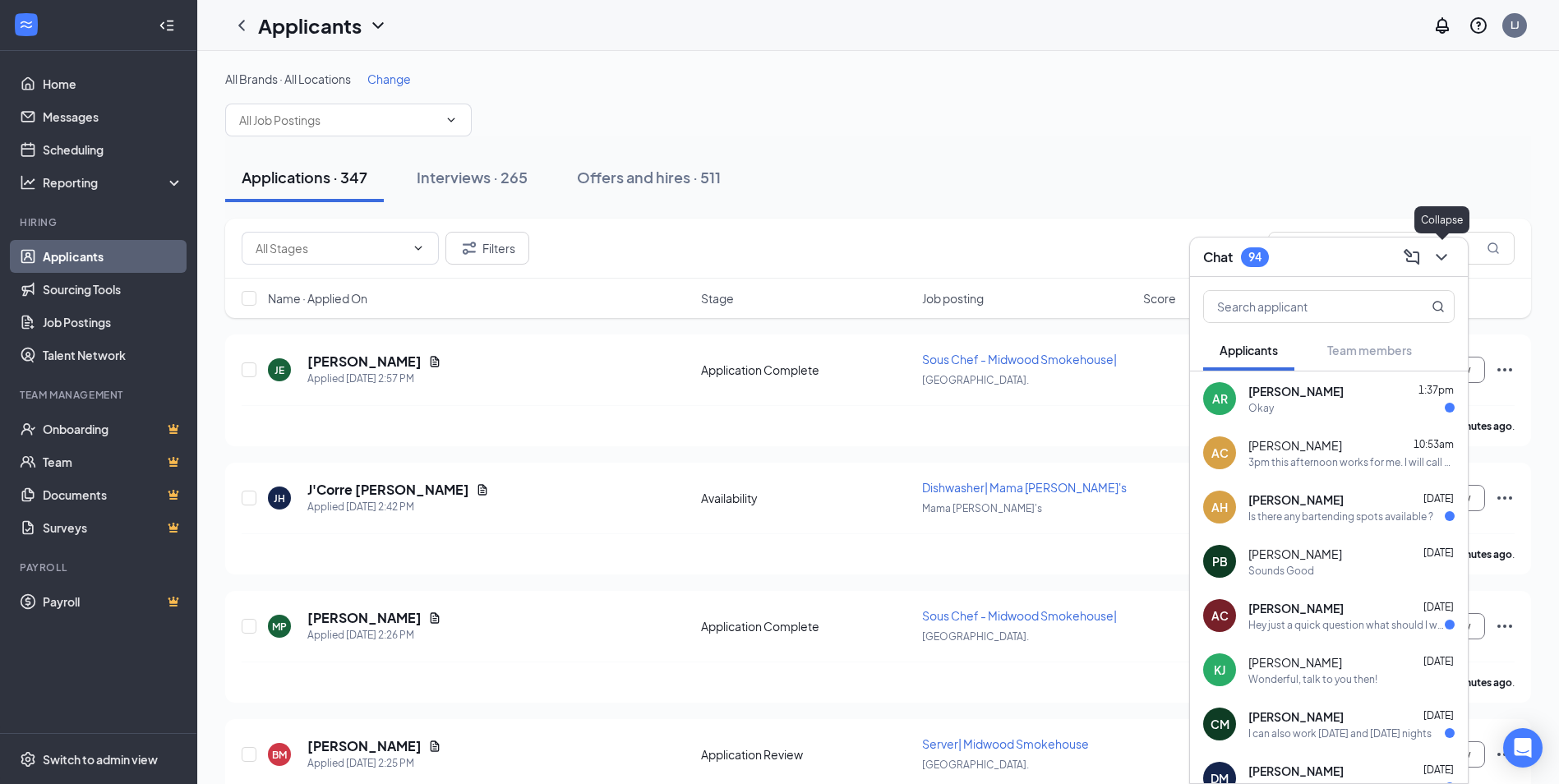
click at [1450, 258] on icon "ChevronDown" at bounding box center [1441, 257] width 20 height 20
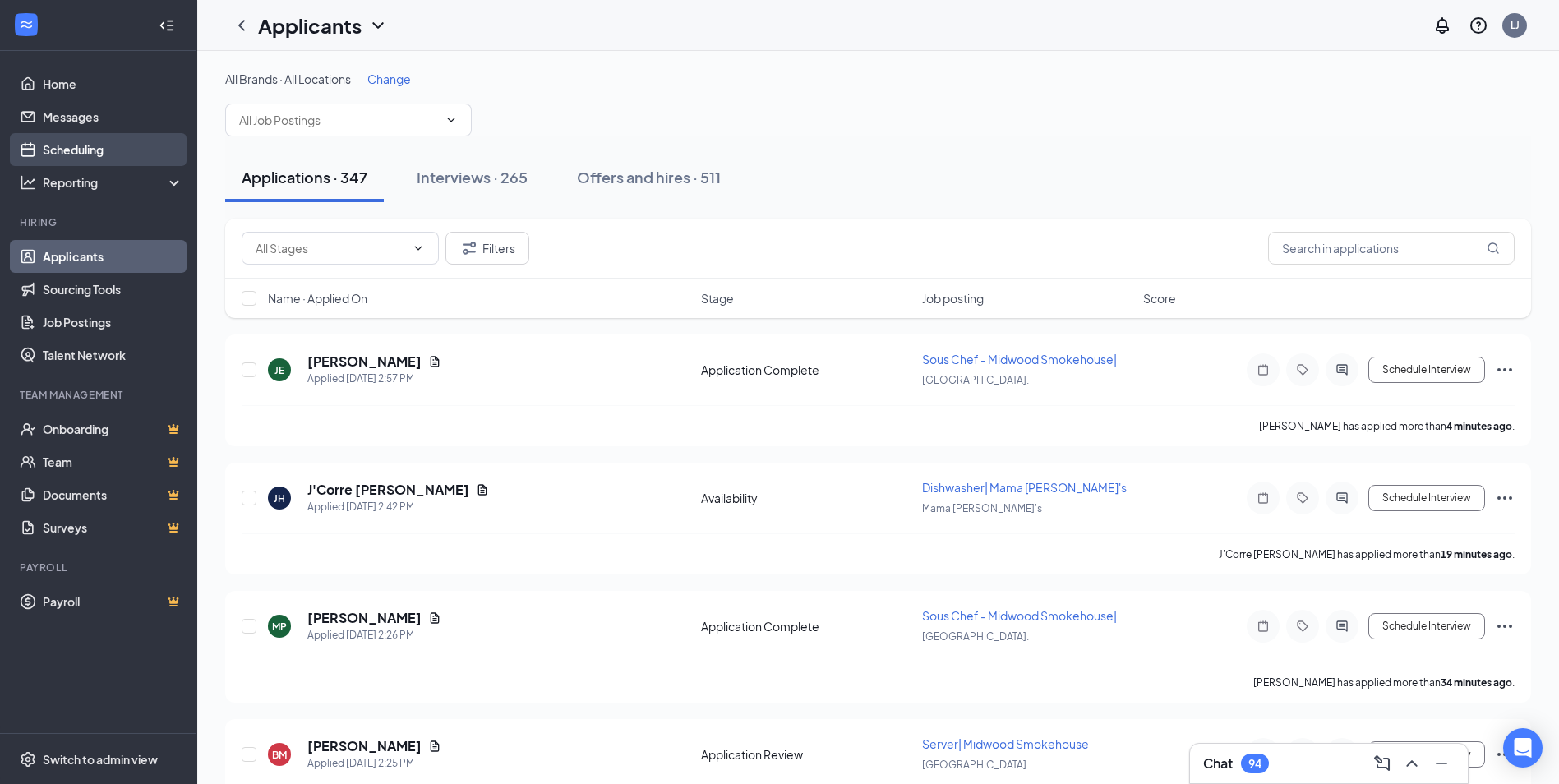
click at [110, 156] on link "Scheduling" at bounding box center [112, 149] width 140 height 33
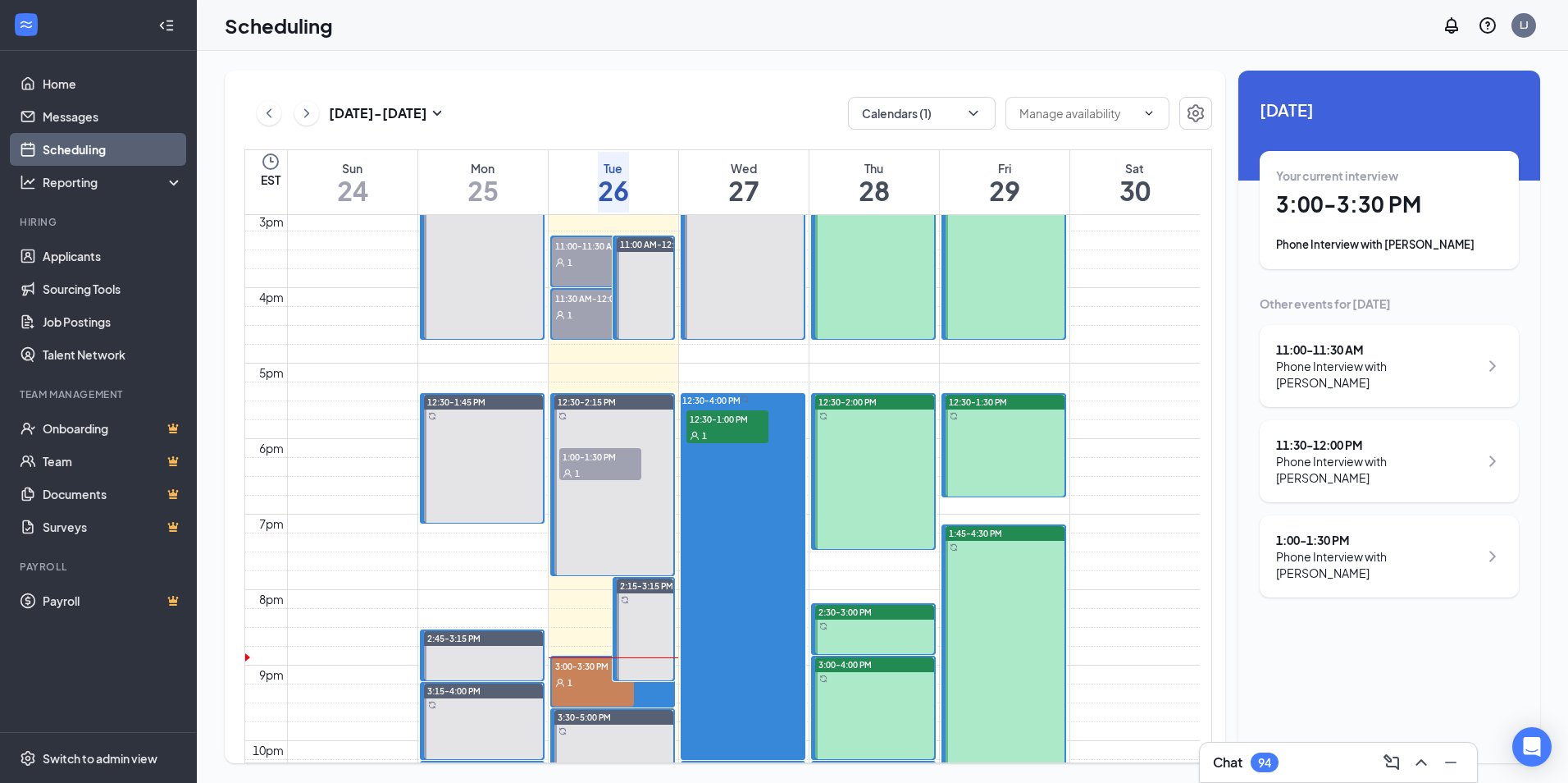
scroll to position [1463, 0]
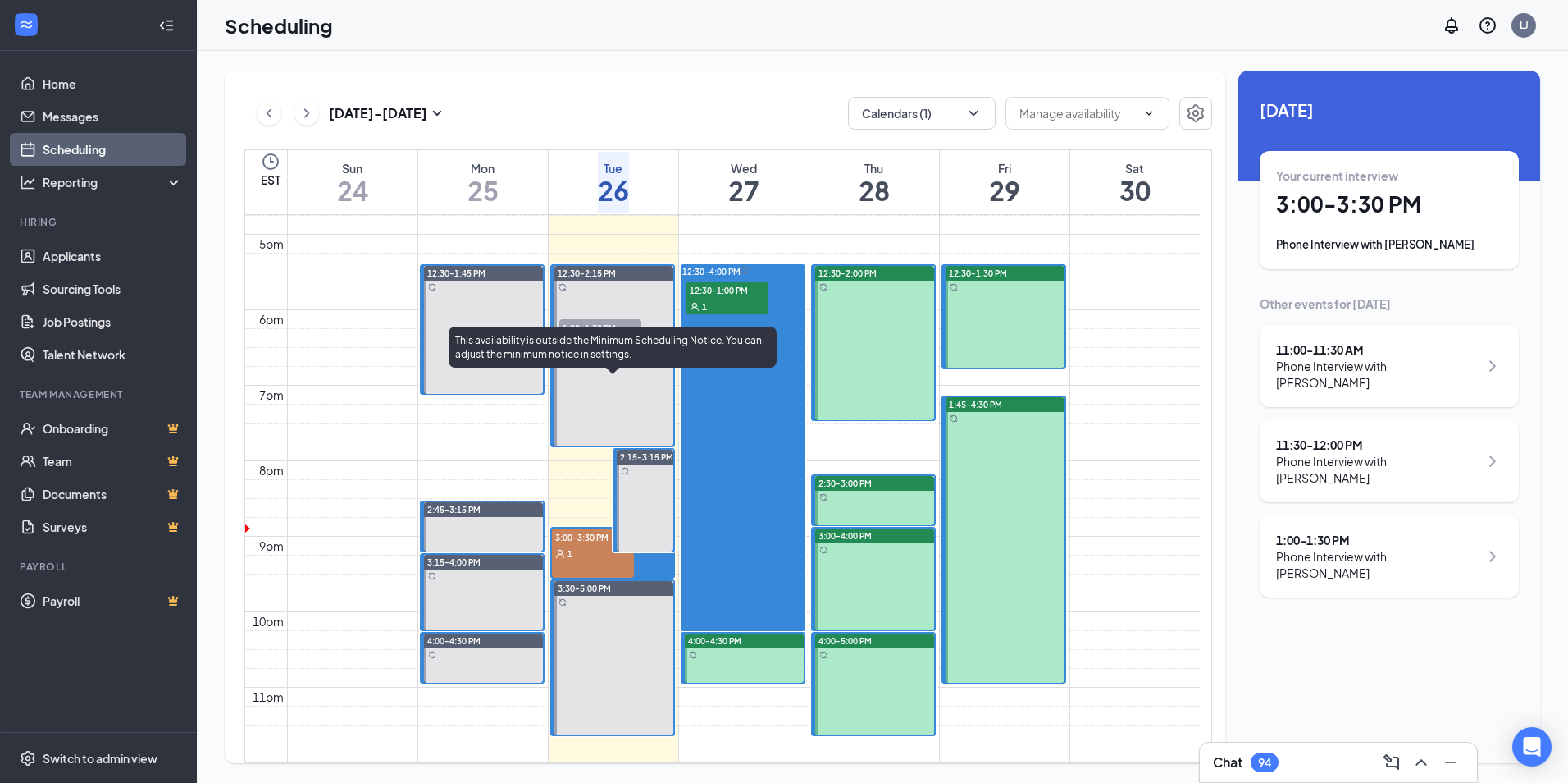
click at [584, 351] on div "This availability is outside the Minimum Scheduling Notice. You can adjust the …" at bounding box center [612, 347] width 328 height 41
click at [572, 366] on div "This availability is outside the Minimum Scheduling Notice. You can adjust the …" at bounding box center [612, 347] width 328 height 41
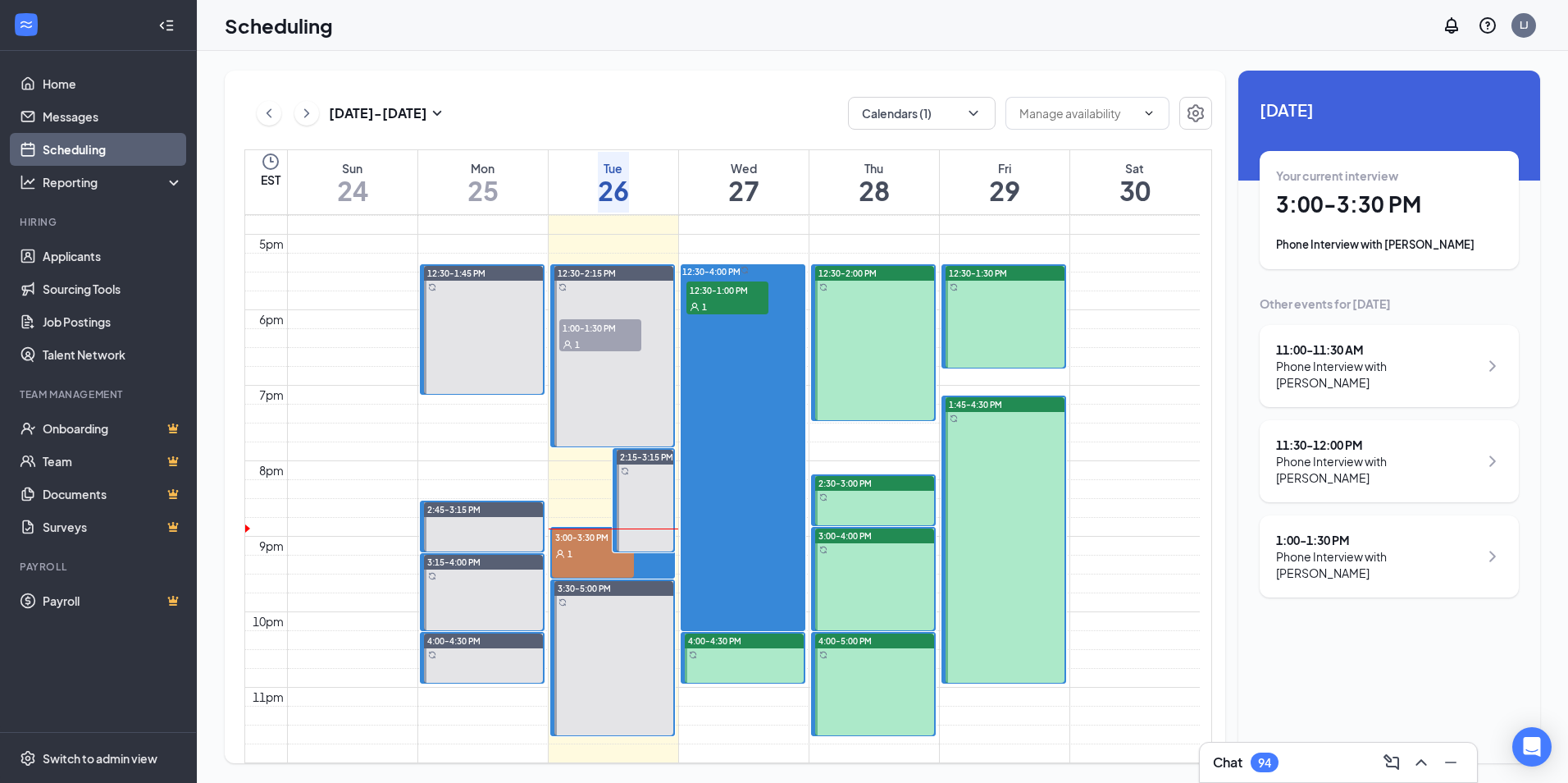
click at [1351, 249] on div "Phone Interview with [PERSON_NAME]" at bounding box center [1389, 244] width 226 height 16
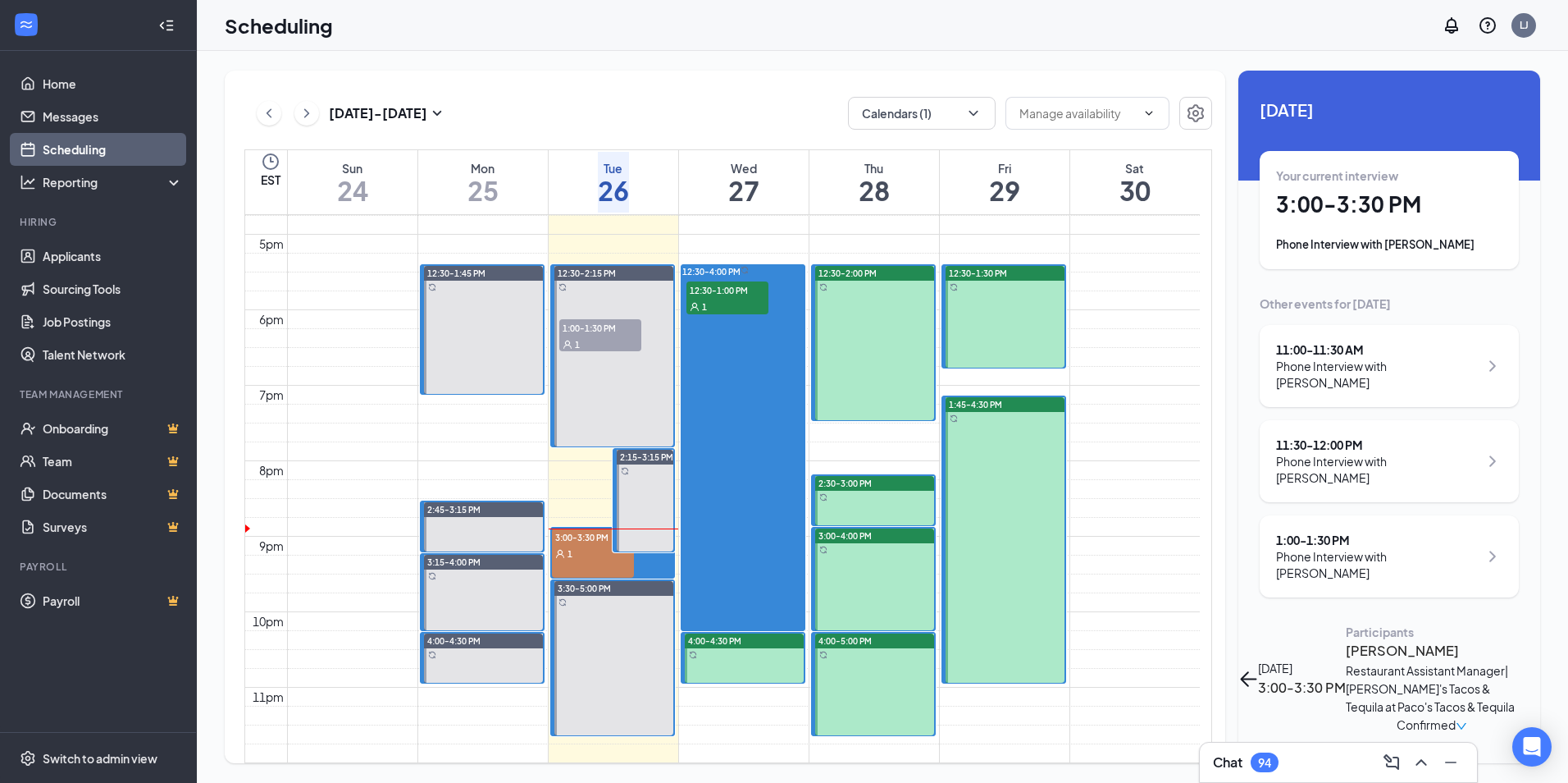
click at [1346, 640] on h3 "[PERSON_NAME]" at bounding box center [1431, 650] width 172 height 21
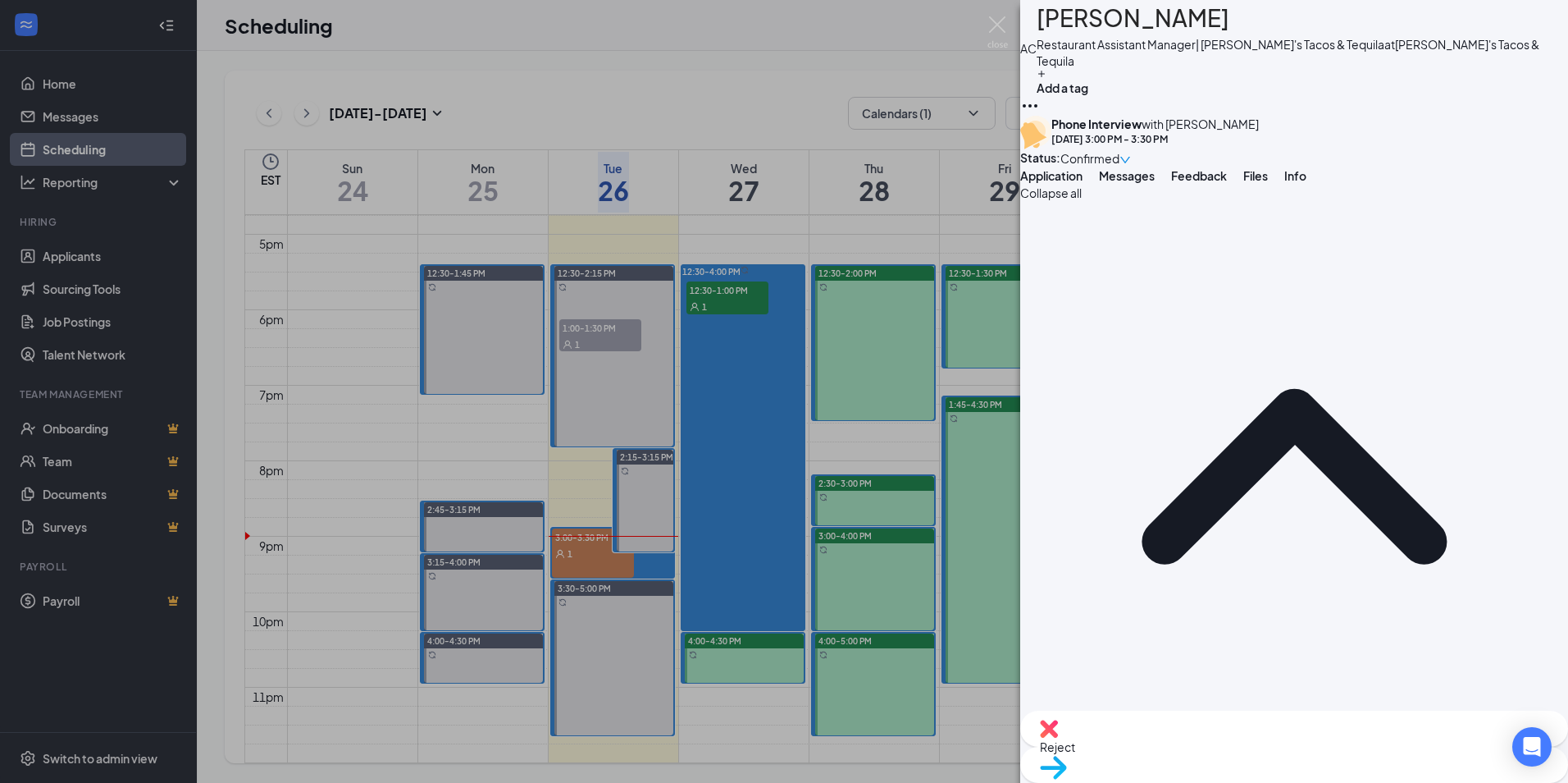
click at [982, 25] on div "AC [PERSON_NAME] Restaurant Assistant Manager| [PERSON_NAME]'s Tacos & Tequila …" at bounding box center [784, 391] width 1568 height 783
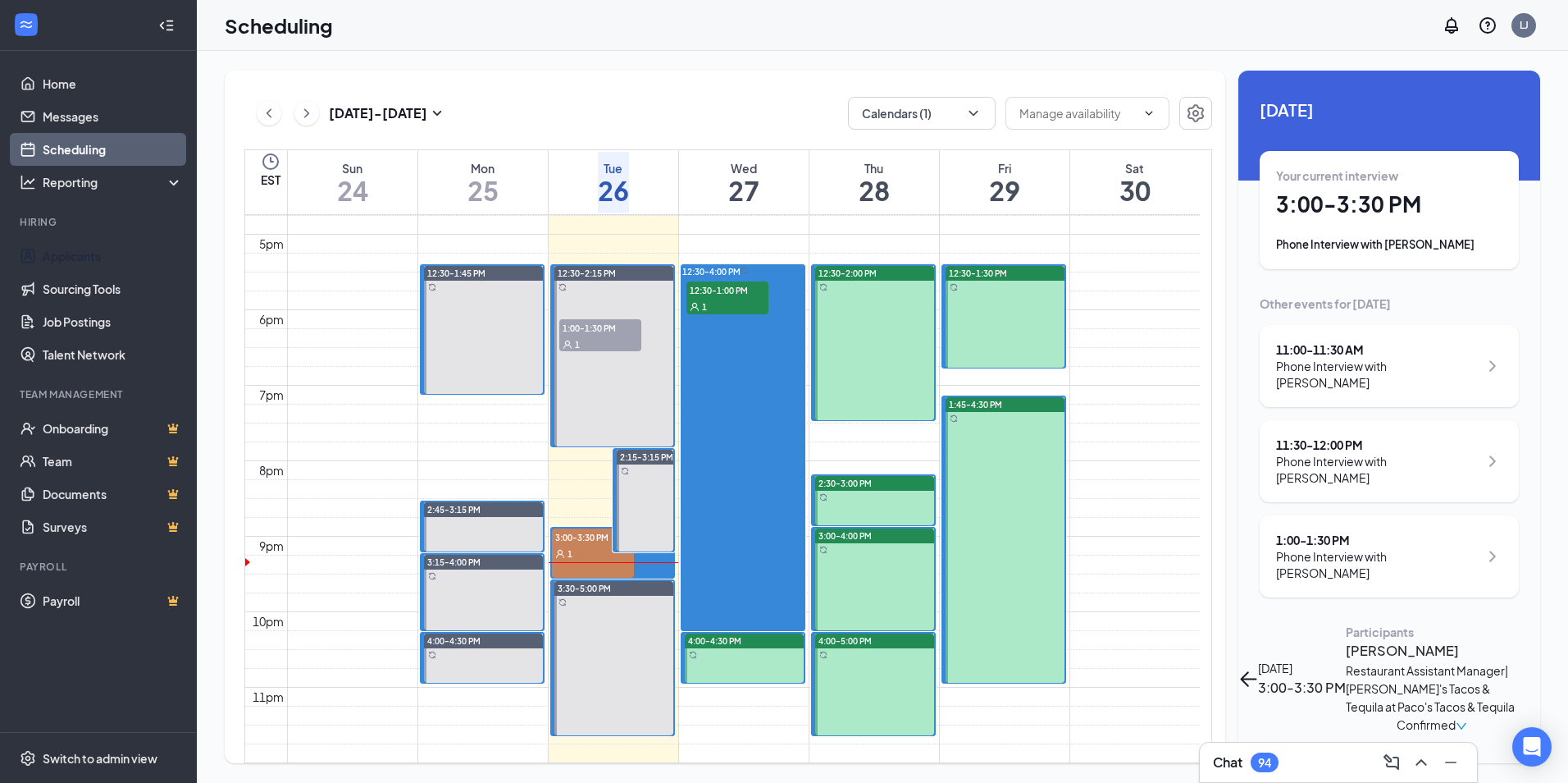
drag, startPoint x: 42, startPoint y: 257, endPoint x: 245, endPoint y: 284, distance: 204.8
click at [42, 257] on link "Applicants" at bounding box center [112, 255] width 140 height 33
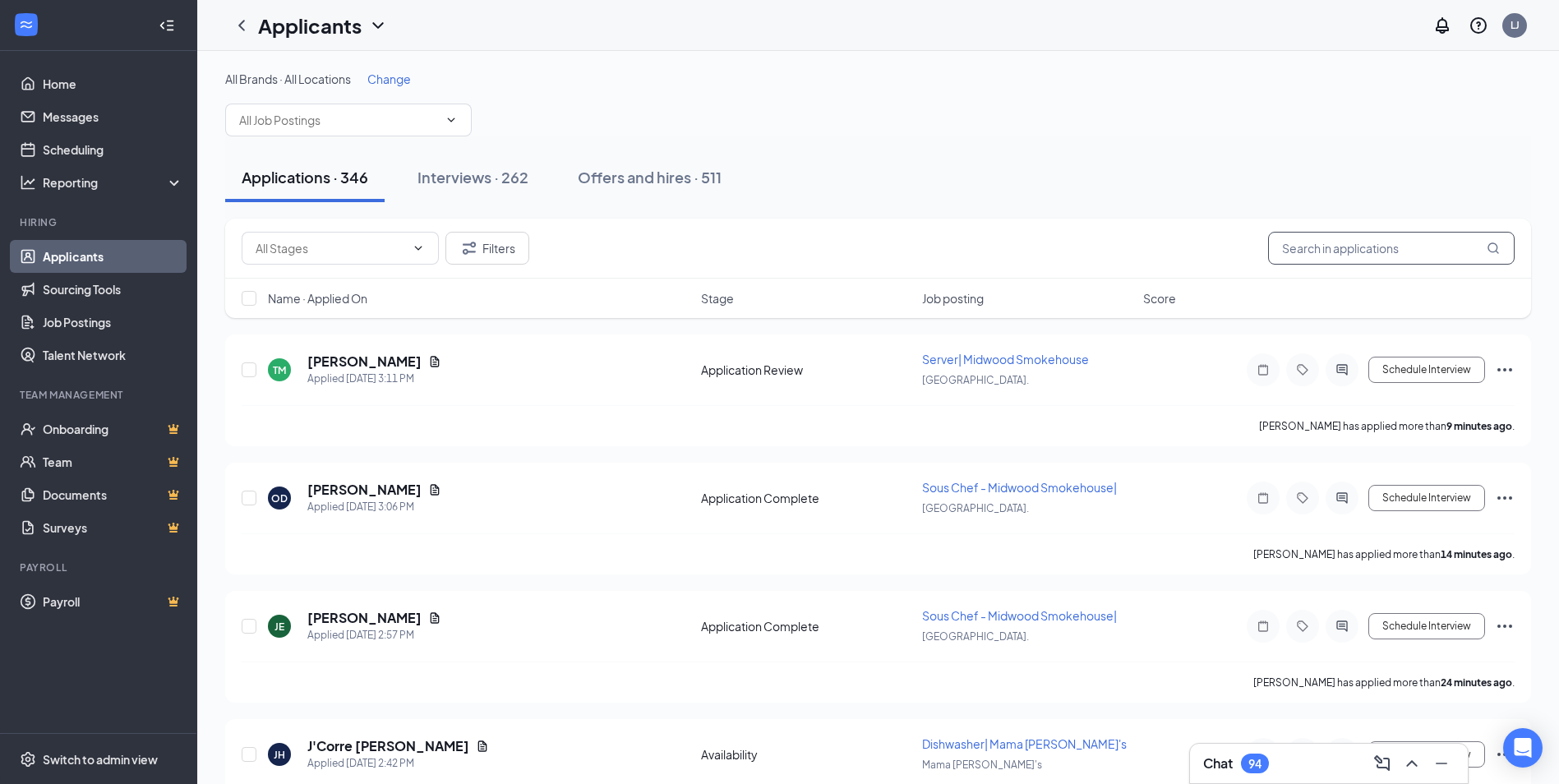
click at [1356, 245] on input "text" at bounding box center [1391, 248] width 246 height 33
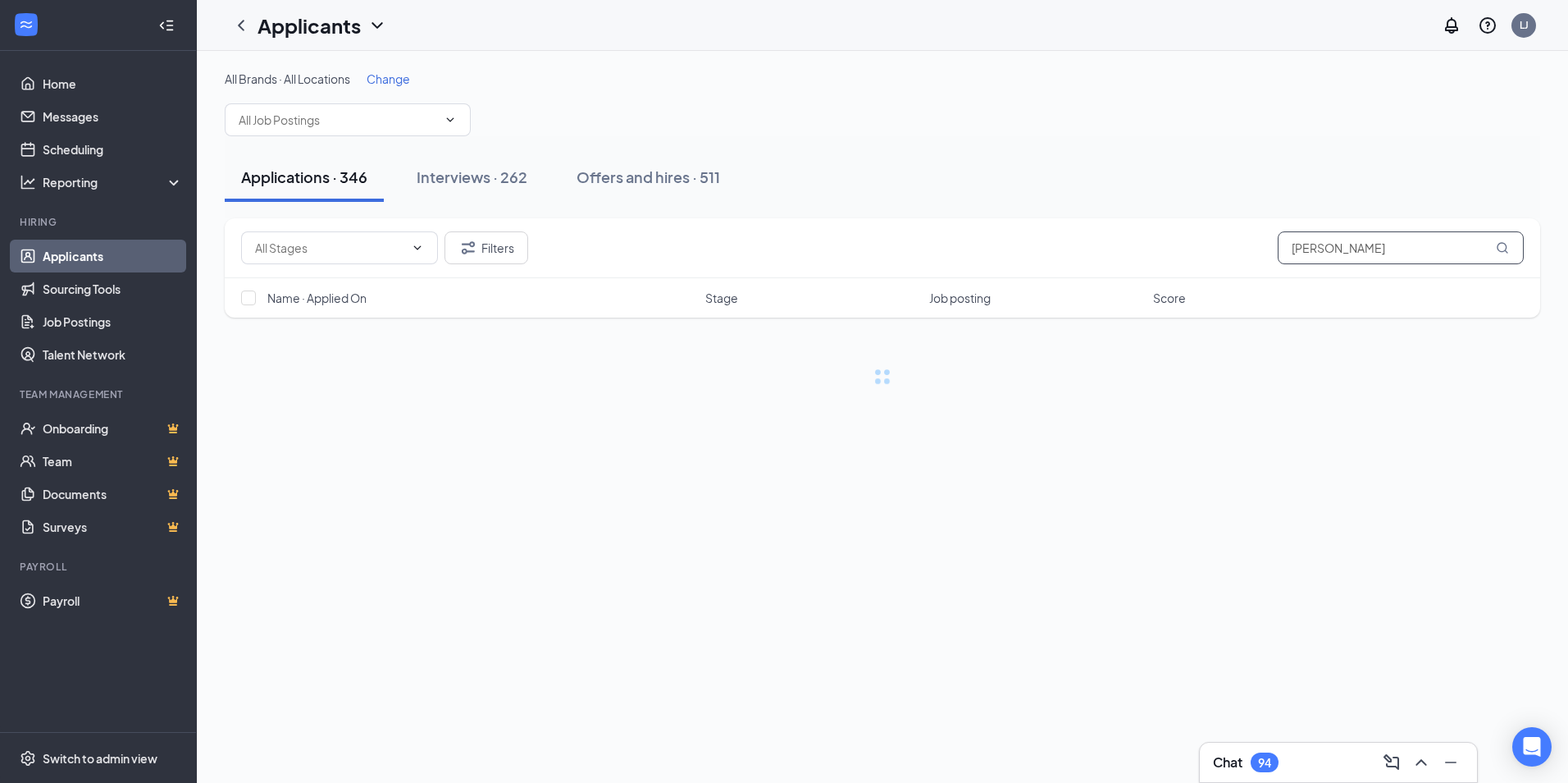
type input "[PERSON_NAME]"
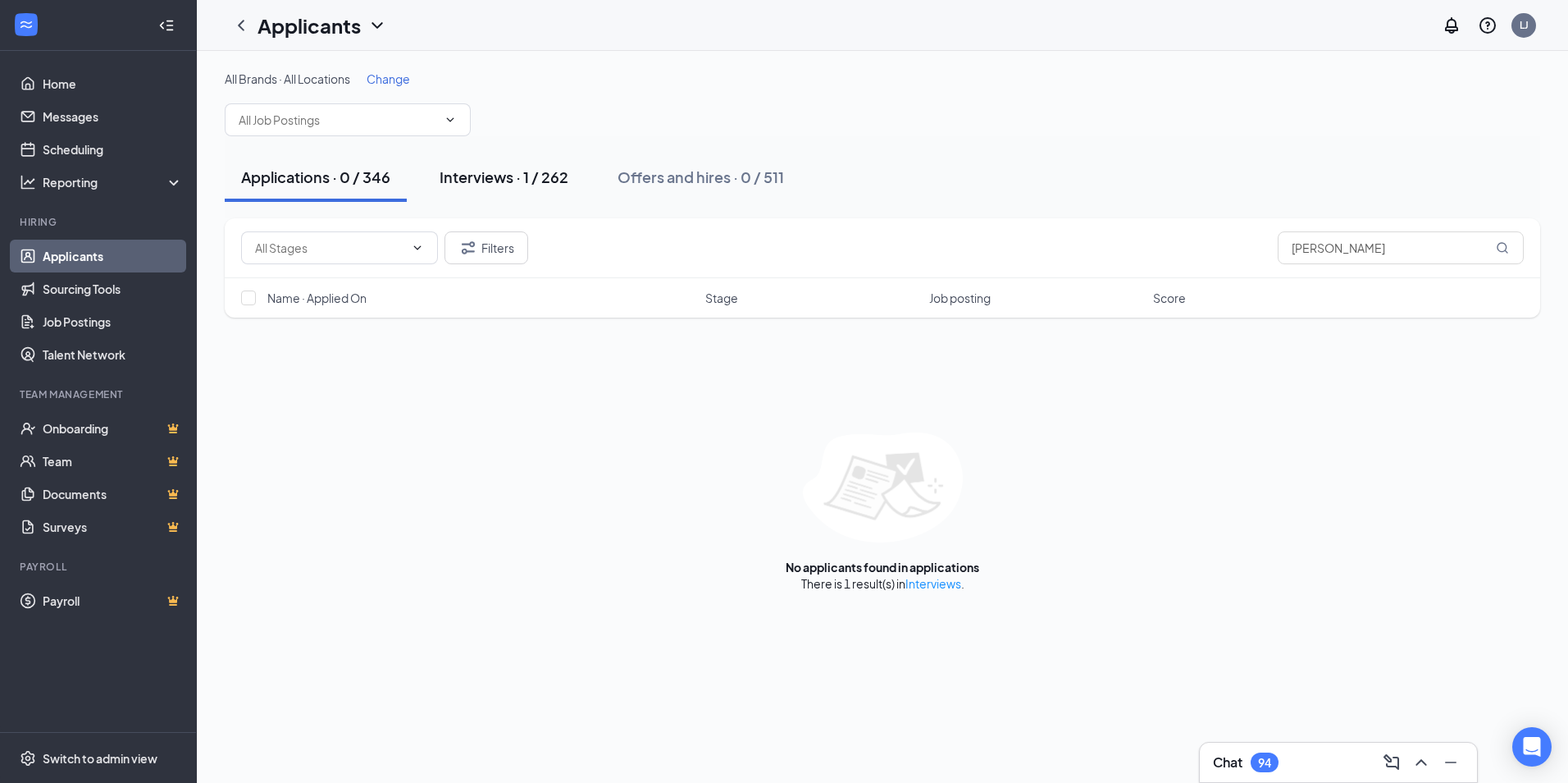
click at [474, 176] on div "Interviews · 1 / 262" at bounding box center [504, 176] width 129 height 20
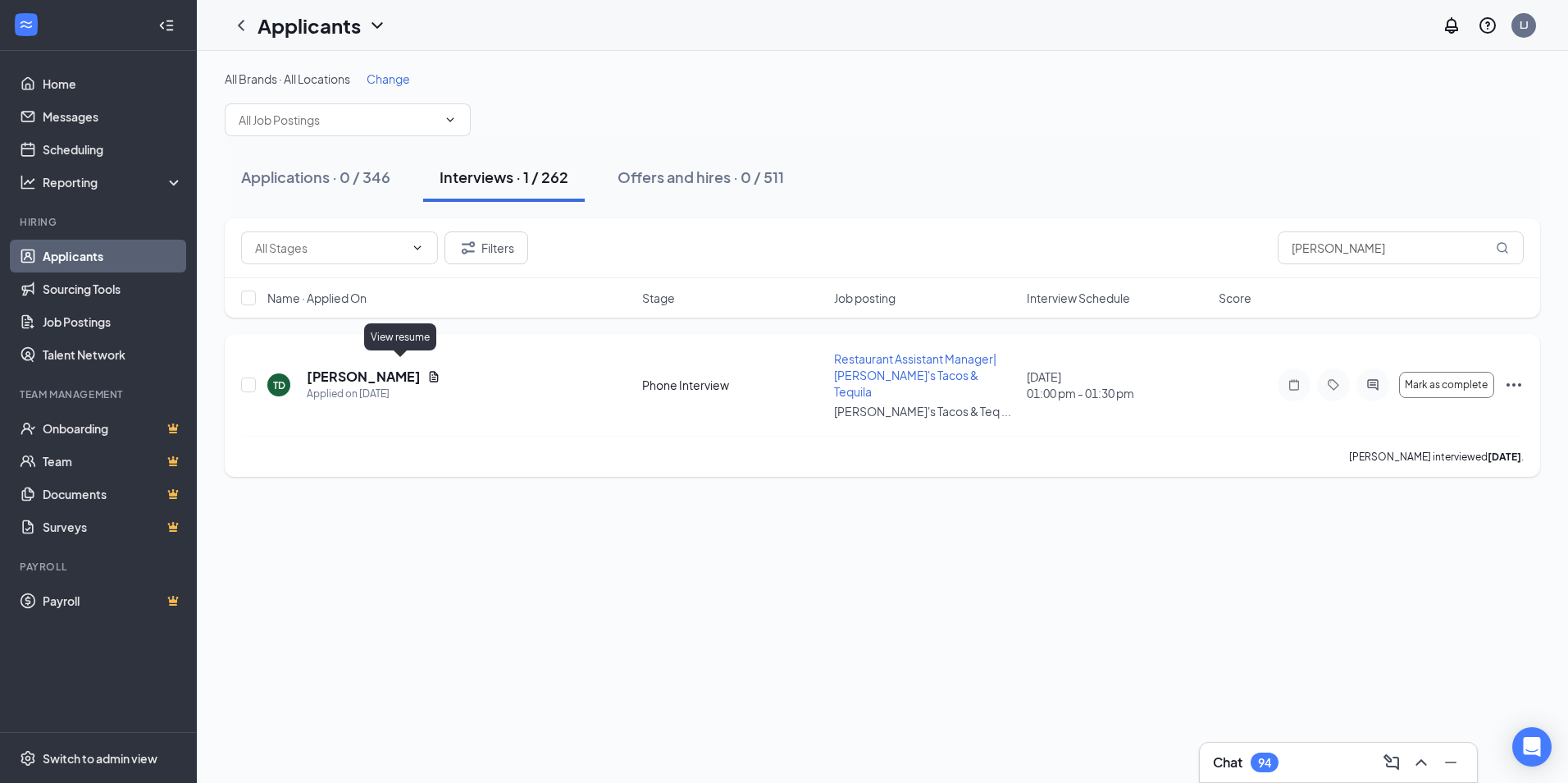
click at [427, 370] on icon "Document" at bounding box center [433, 376] width 13 height 13
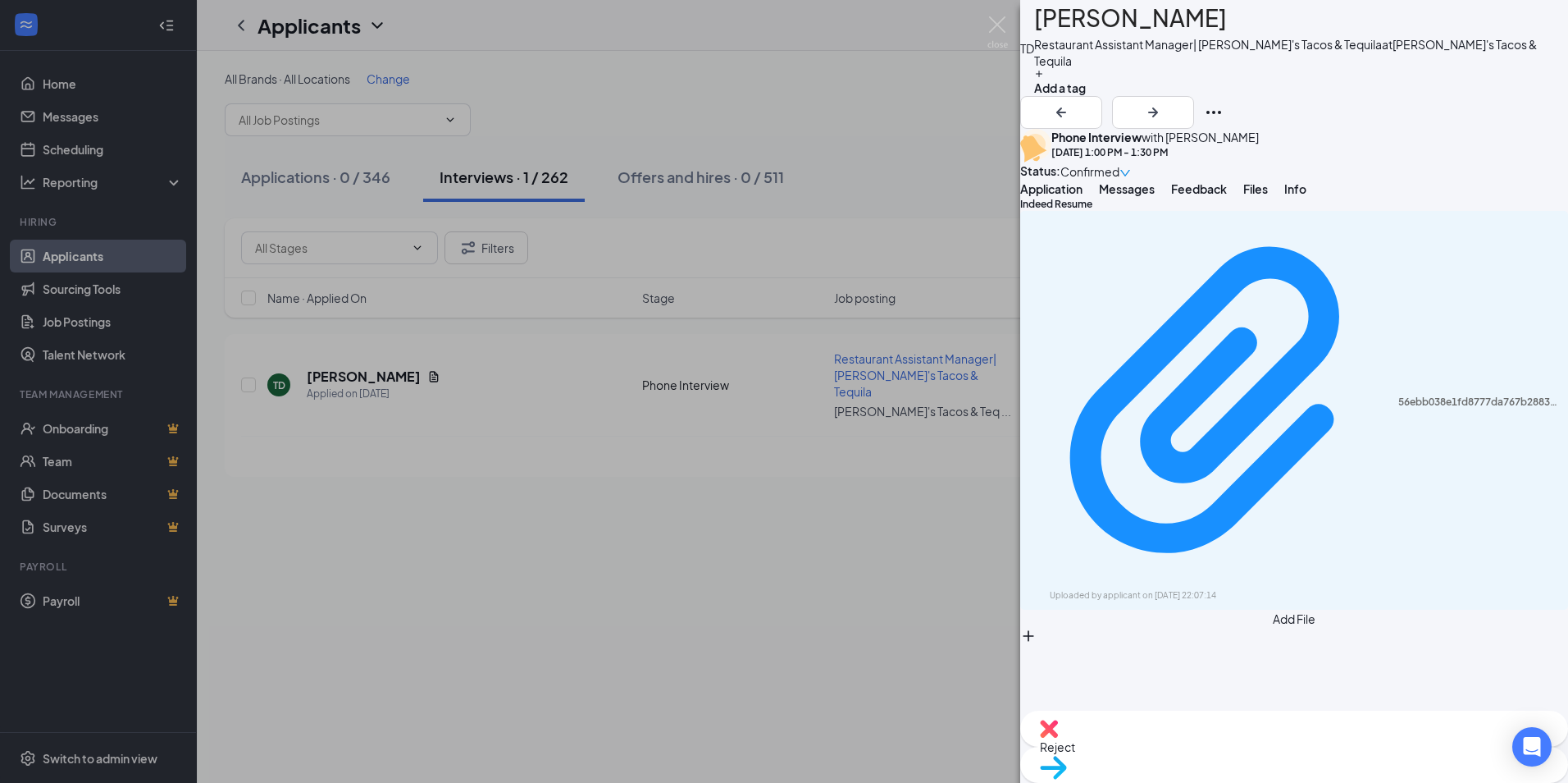
click at [1227, 196] on span "Feedback" at bounding box center [1199, 188] width 56 height 14
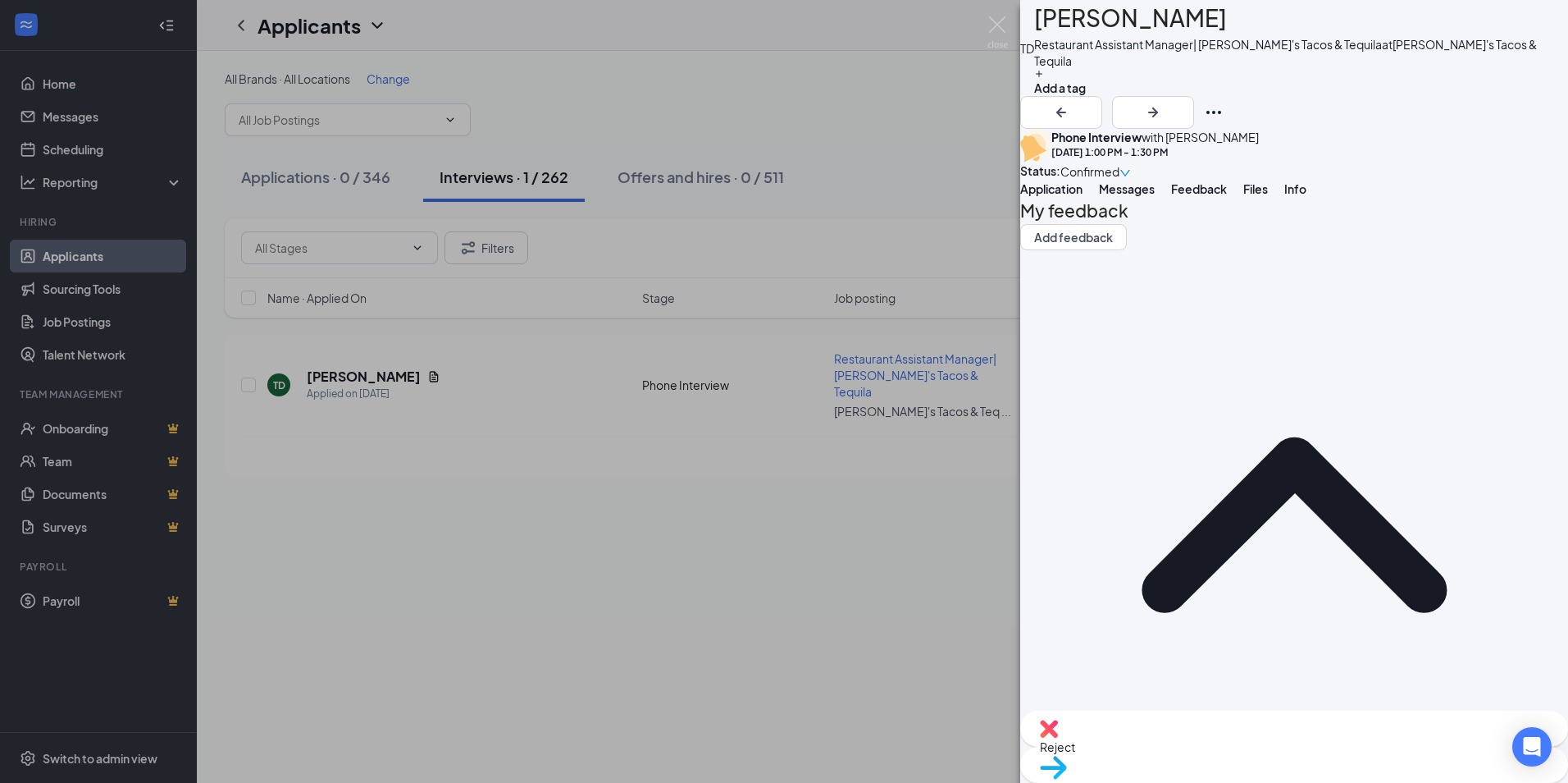
click at [1155, 196] on span "Messages" at bounding box center [1127, 188] width 56 height 14
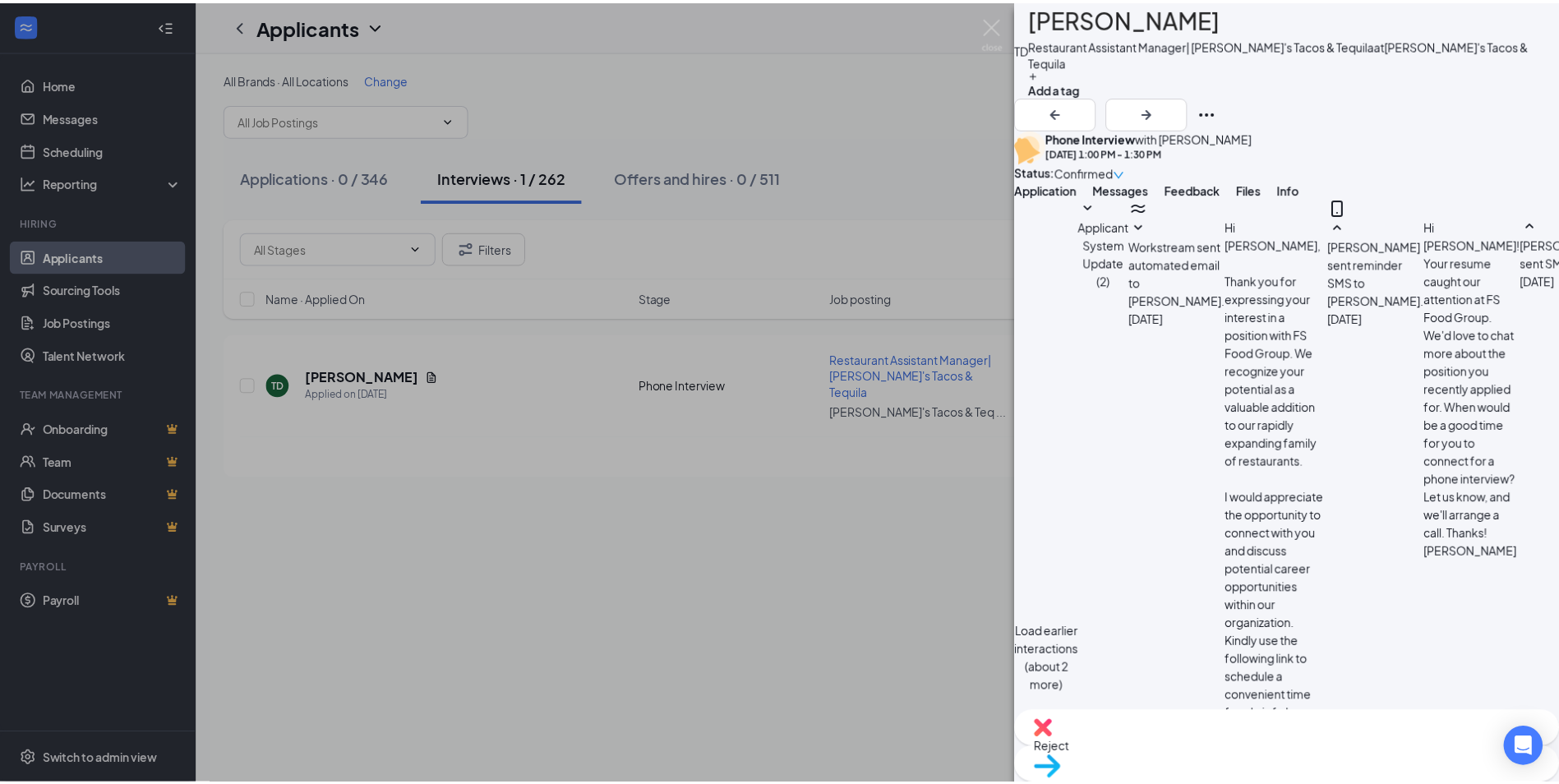
scroll to position [640, 0]
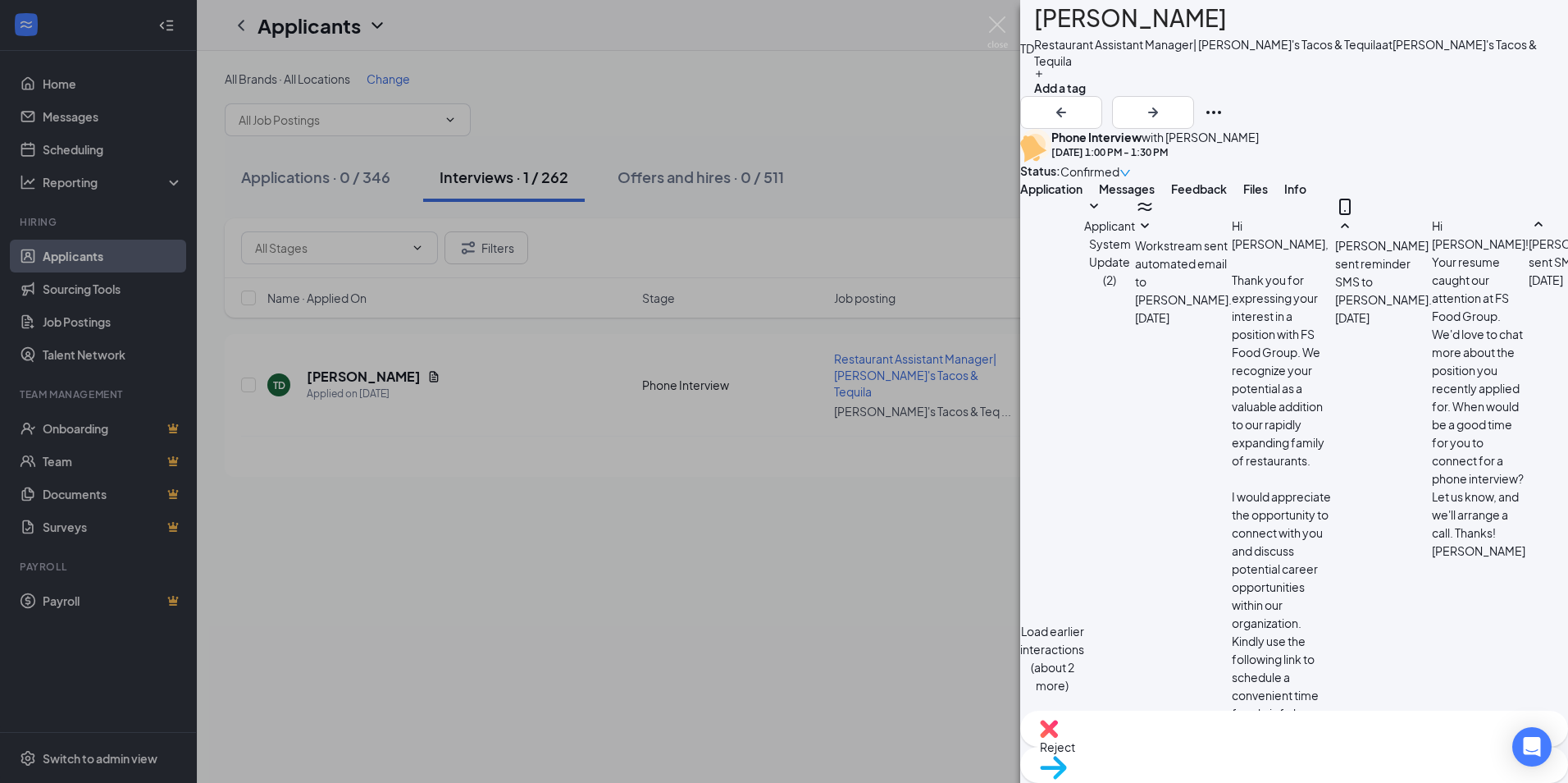
click at [1227, 197] on button "Feedback" at bounding box center [1199, 188] width 56 height 16
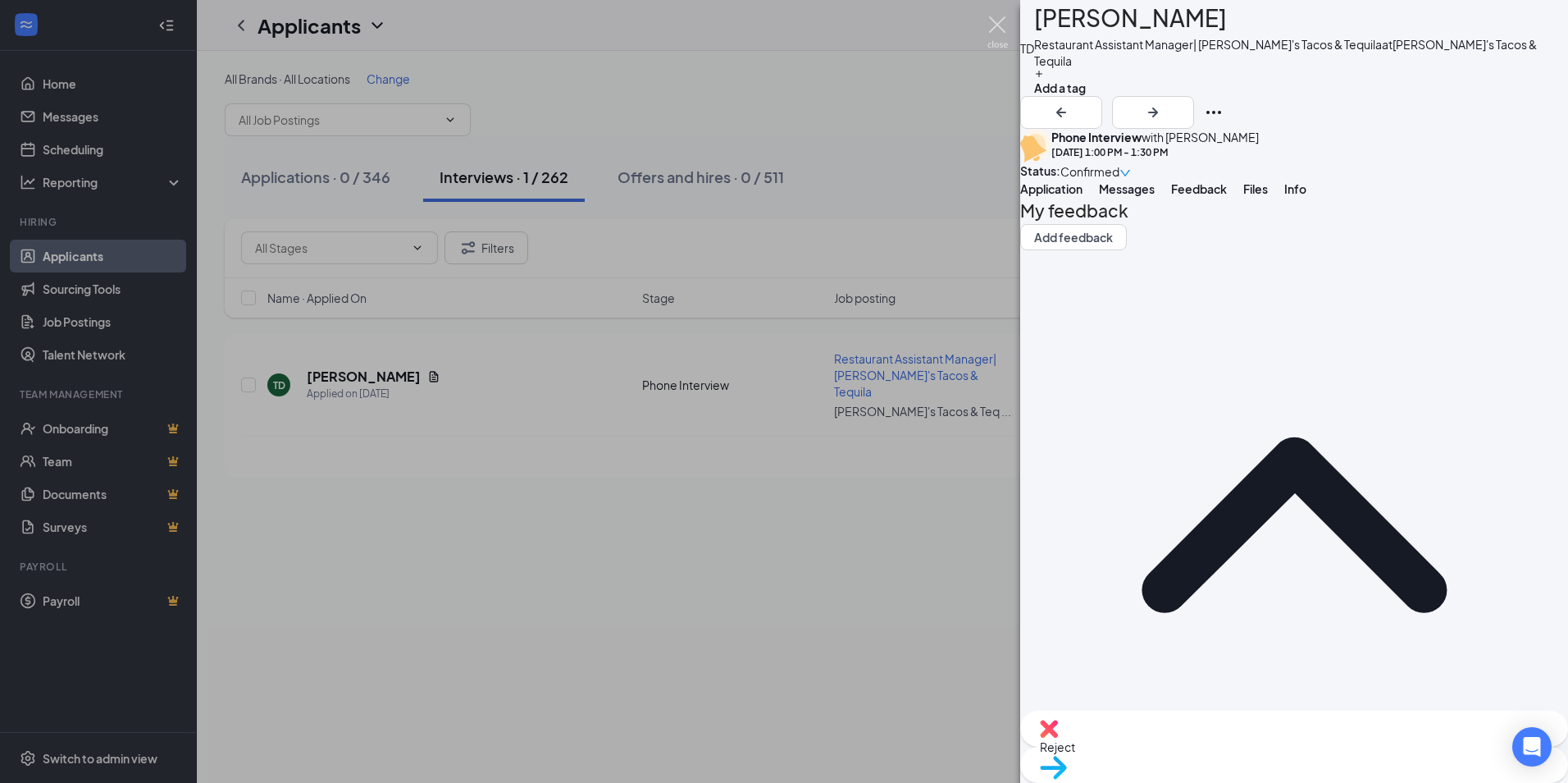
click at [1005, 31] on img at bounding box center [998, 32] width 20 height 32
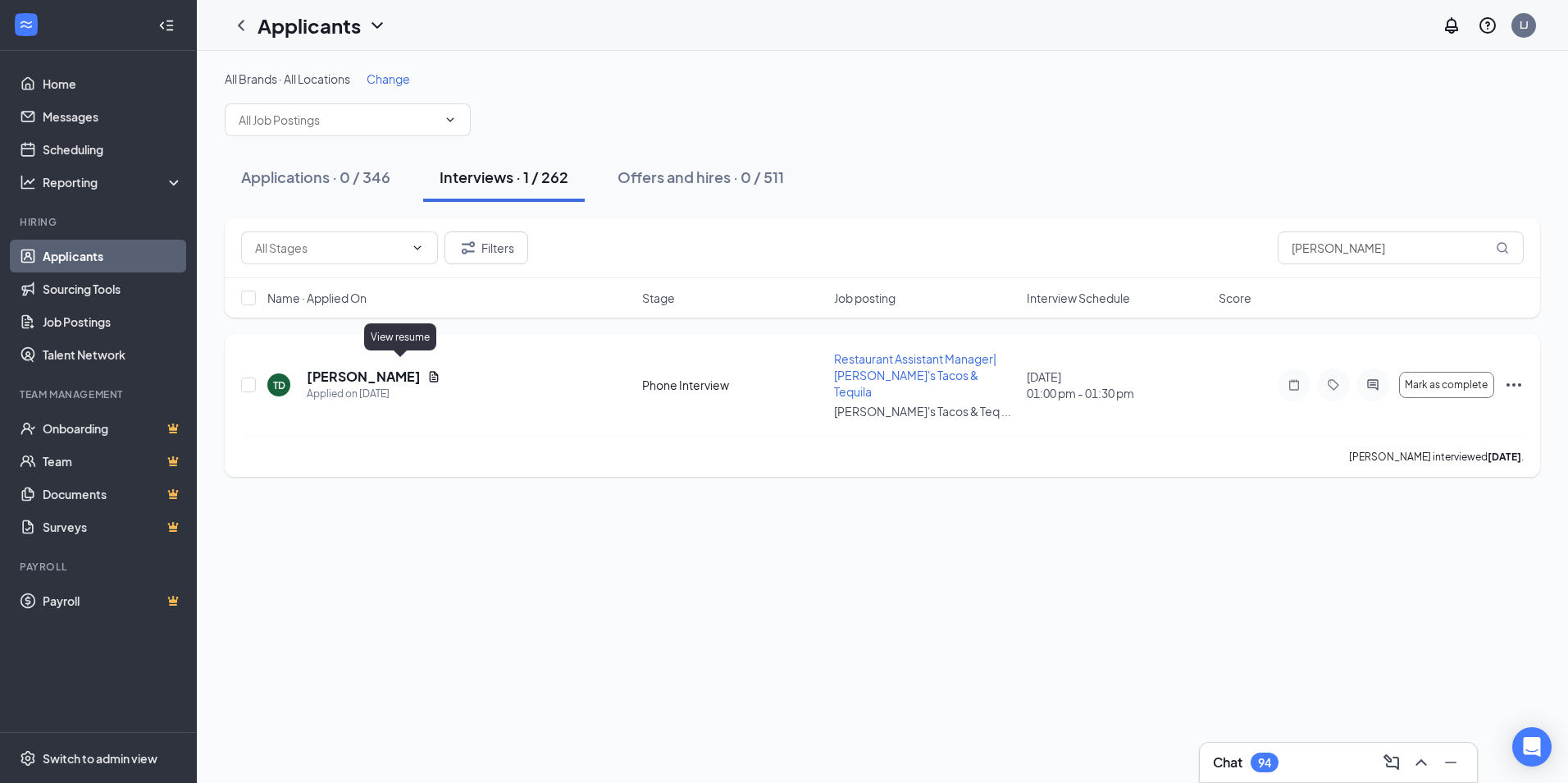
click at [427, 371] on icon "Document" at bounding box center [433, 376] width 13 height 13
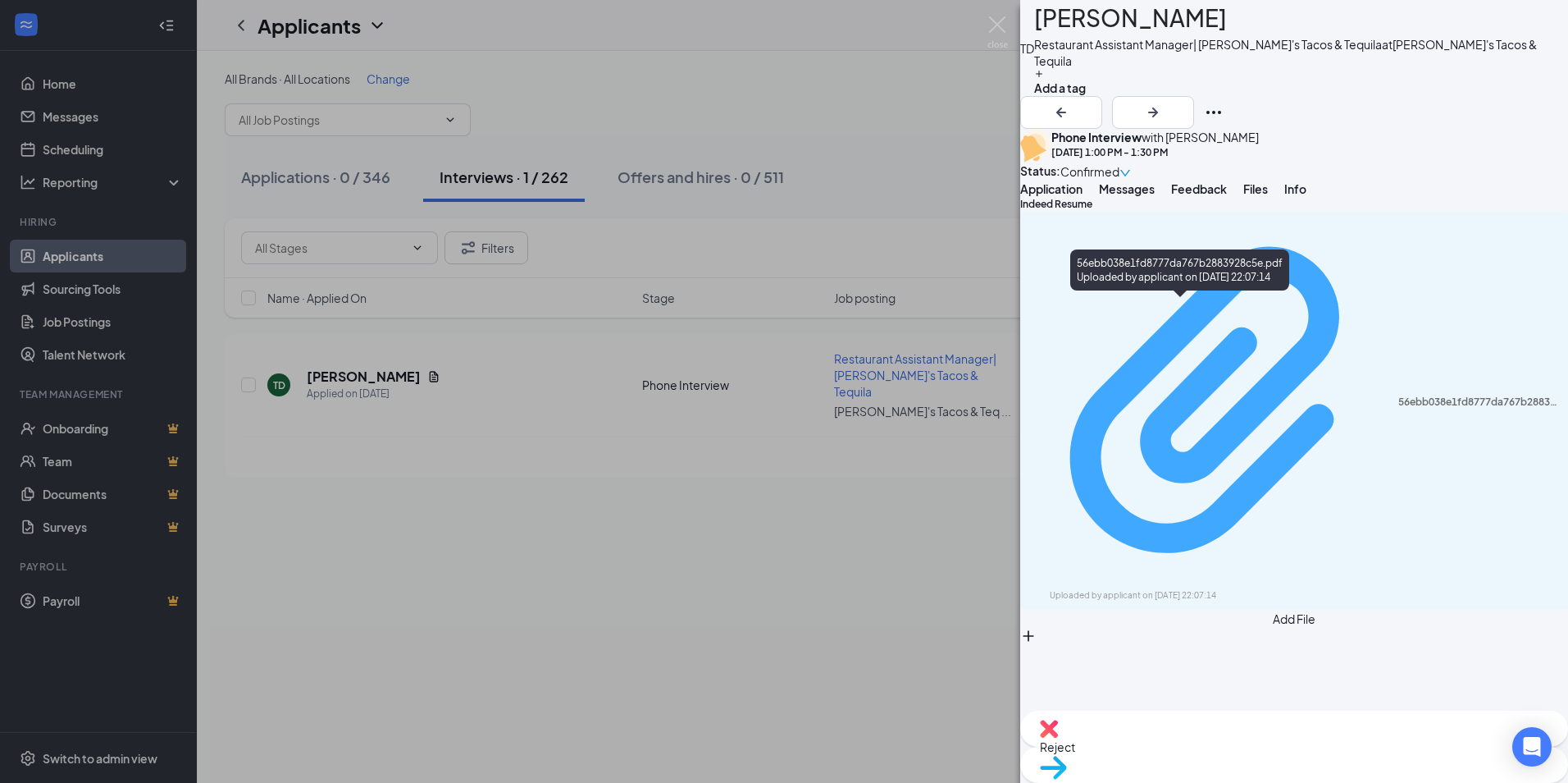
click at [1236, 589] on div "Uploaded by applicant on [DATE] 22:07:14" at bounding box center [1173, 595] width 246 height 13
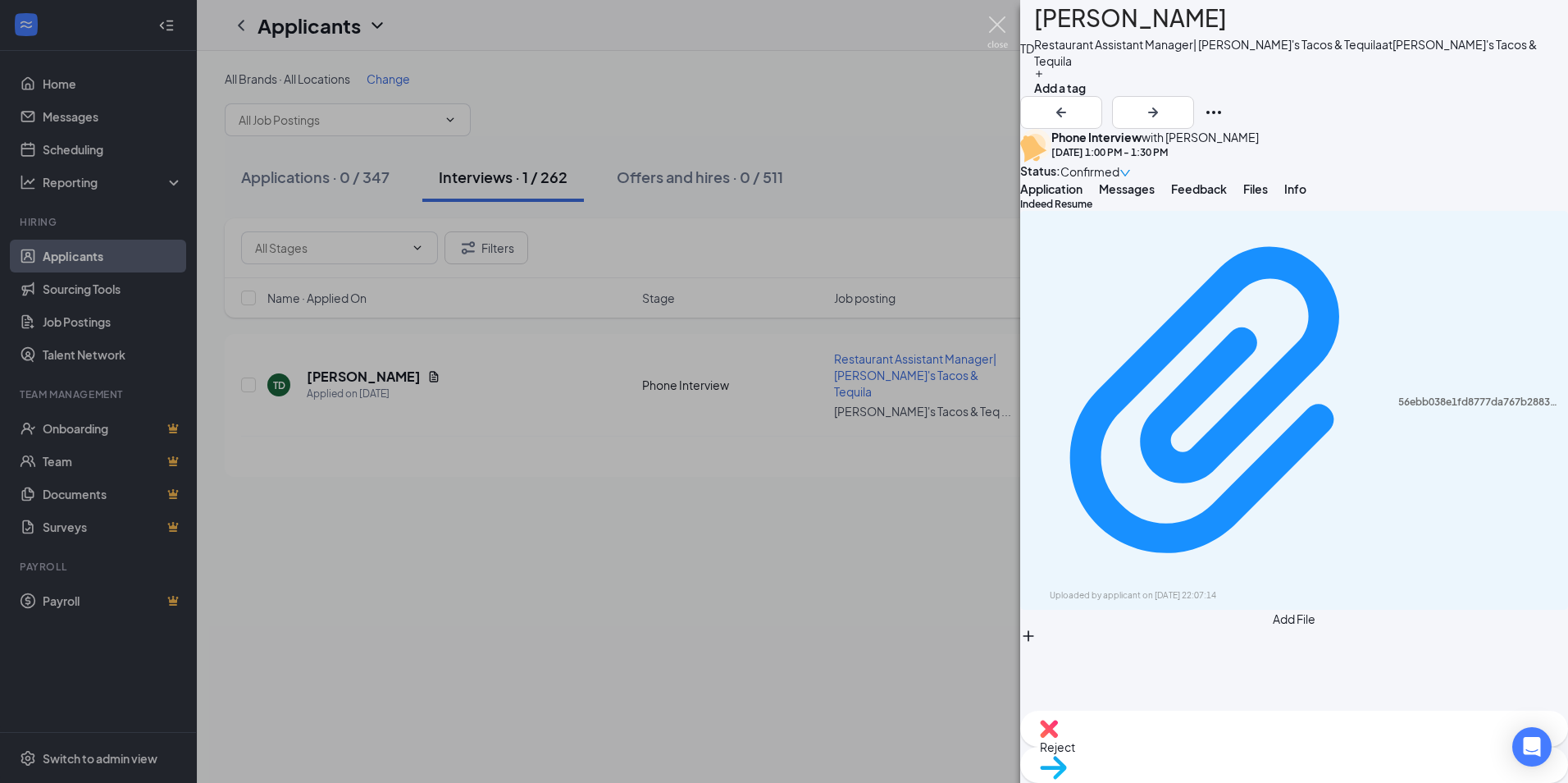
click at [998, 38] on img at bounding box center [998, 32] width 20 height 32
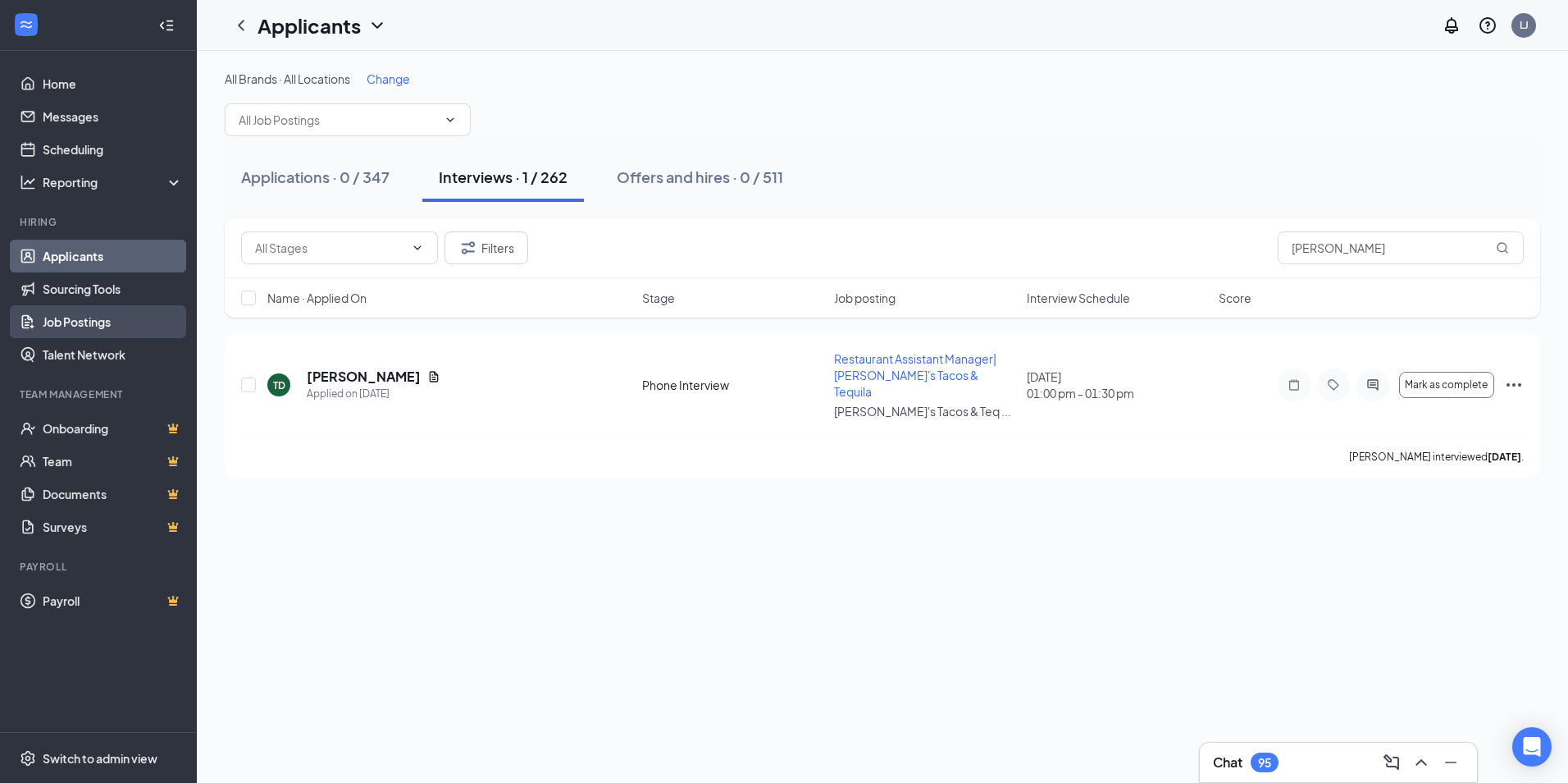
click at [109, 322] on link "Job Postings" at bounding box center [112, 322] width 140 height 33
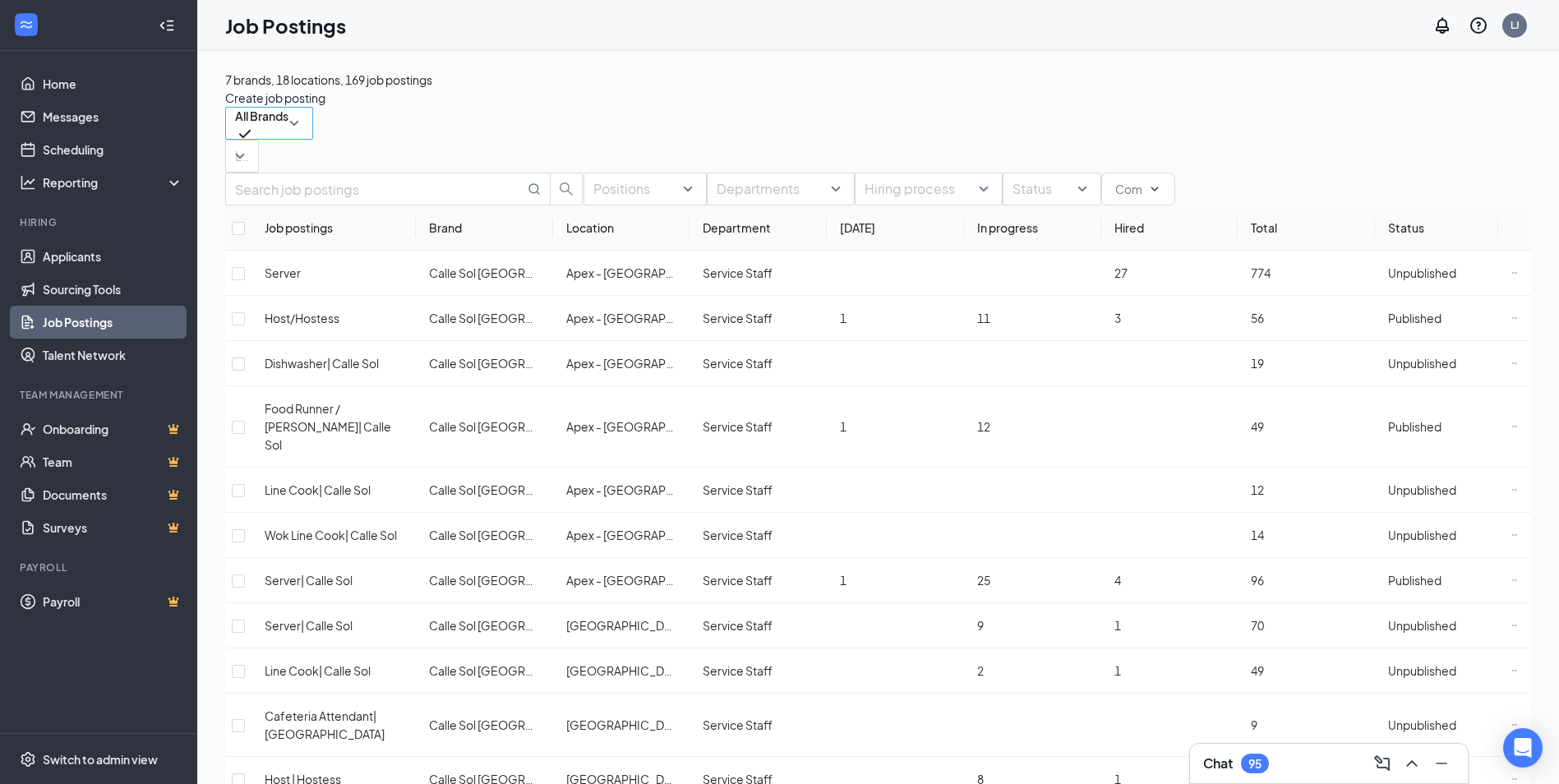
click at [289, 139] on span "All Brands" at bounding box center [262, 126] width 54 height 37
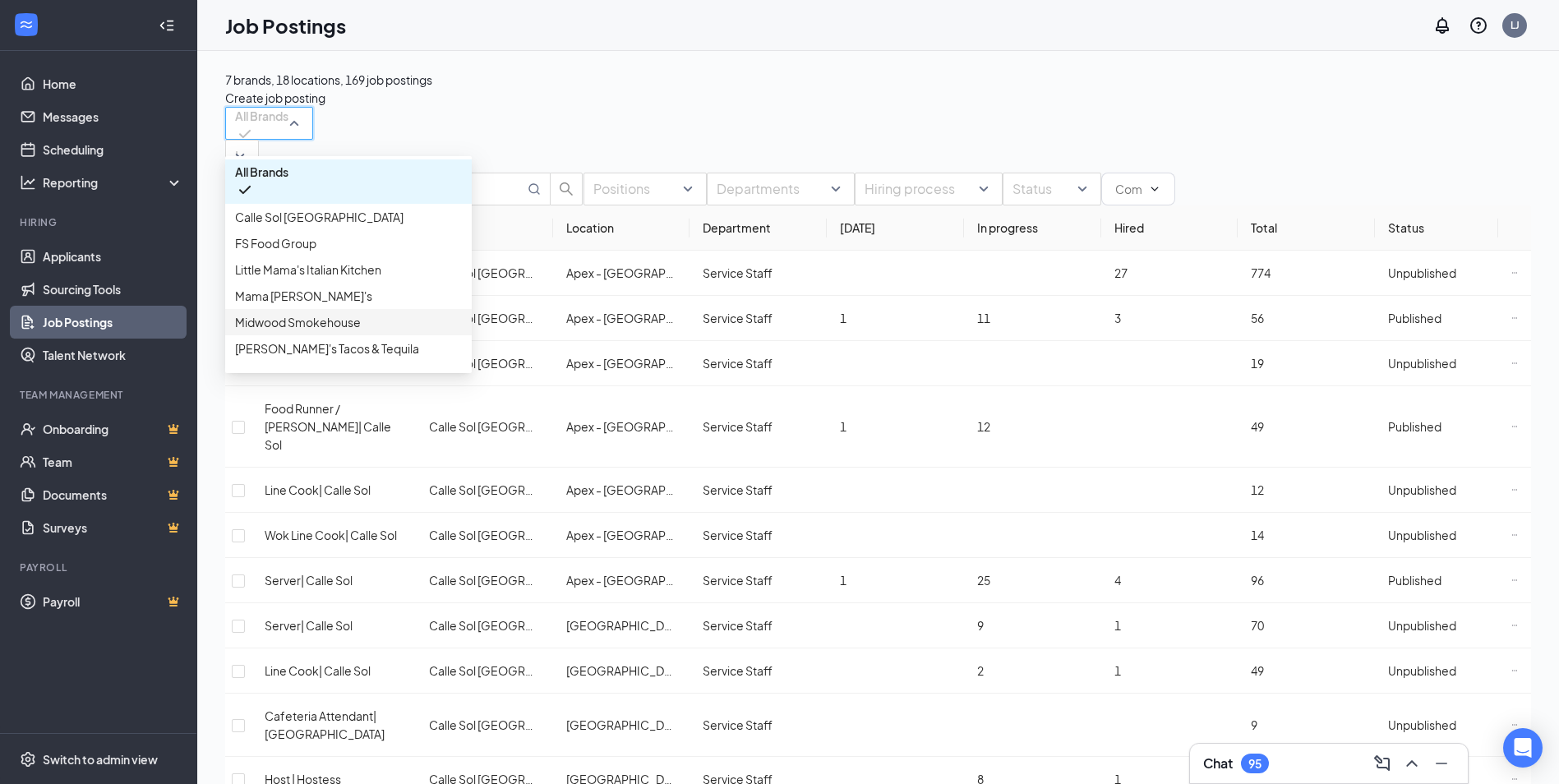
click at [347, 331] on p "Midwood Smokehouse" at bounding box center [298, 322] width 126 height 18
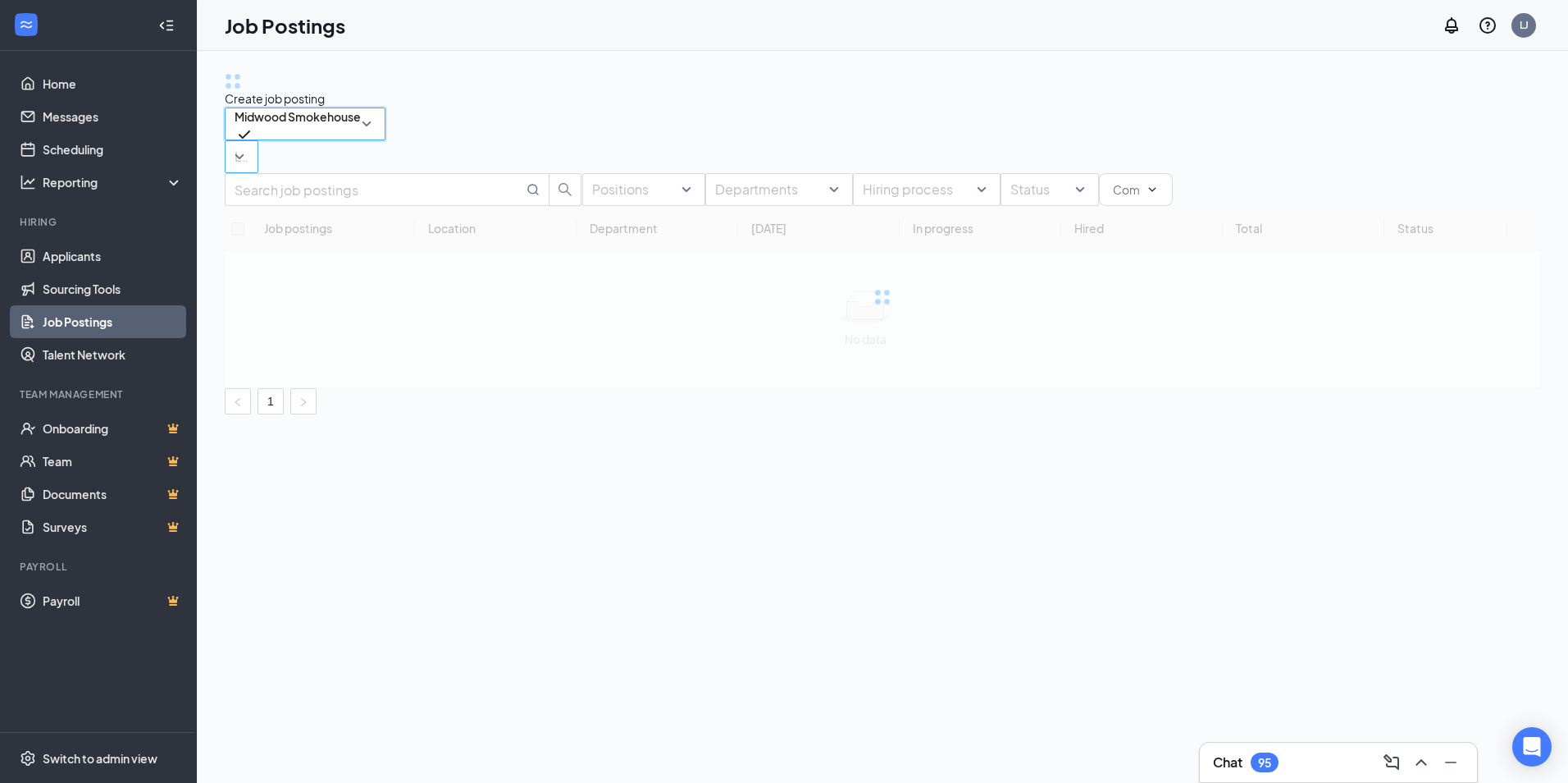
click at [238, 143] on div at bounding box center [233, 156] width 9 height 26
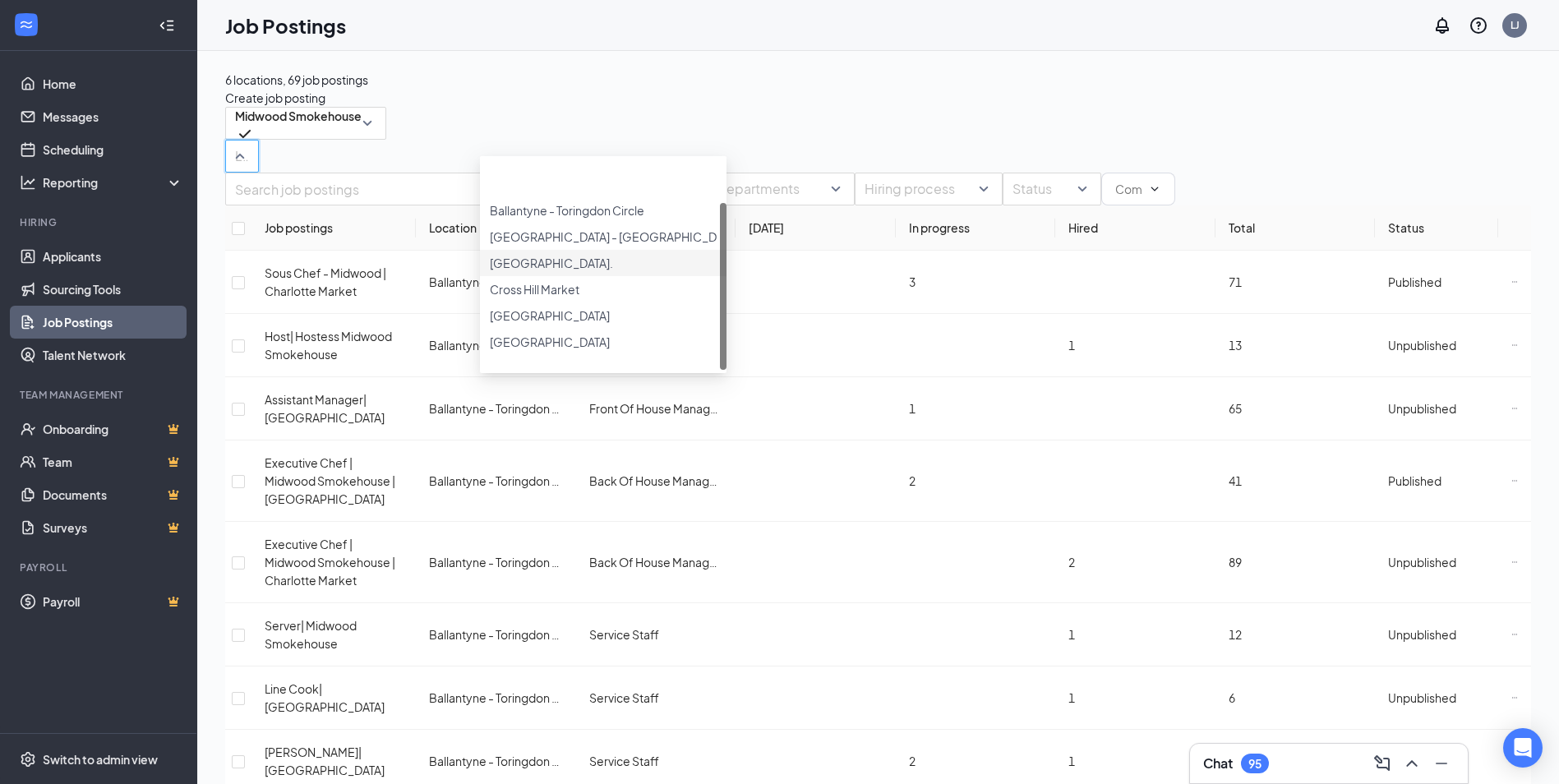
scroll to position [54, 0]
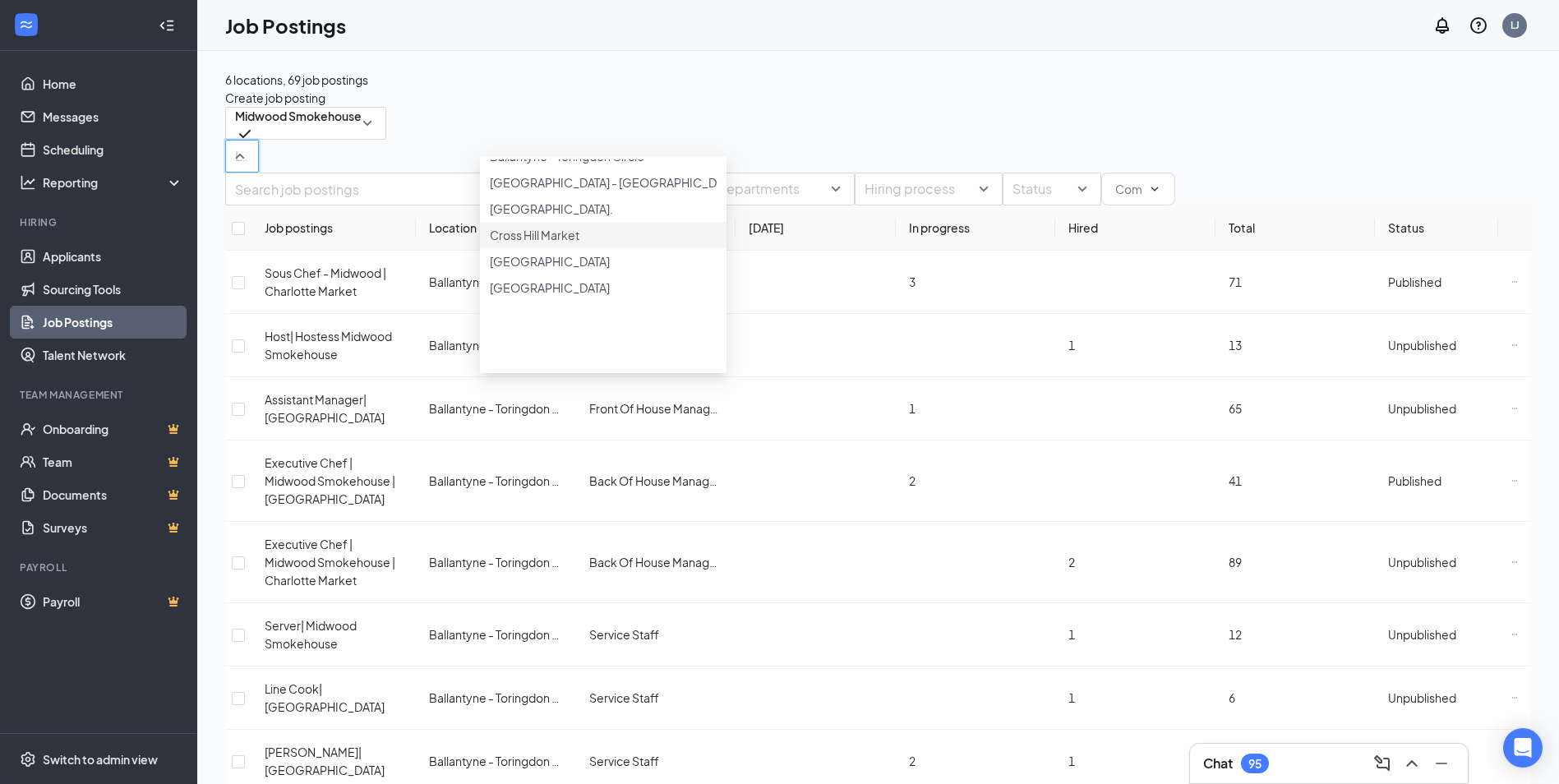
click at [612, 244] on div "Cross Hill Market" at bounding box center [602, 234] width 227 height 18
